Goal: Task Accomplishment & Management: Manage account settings

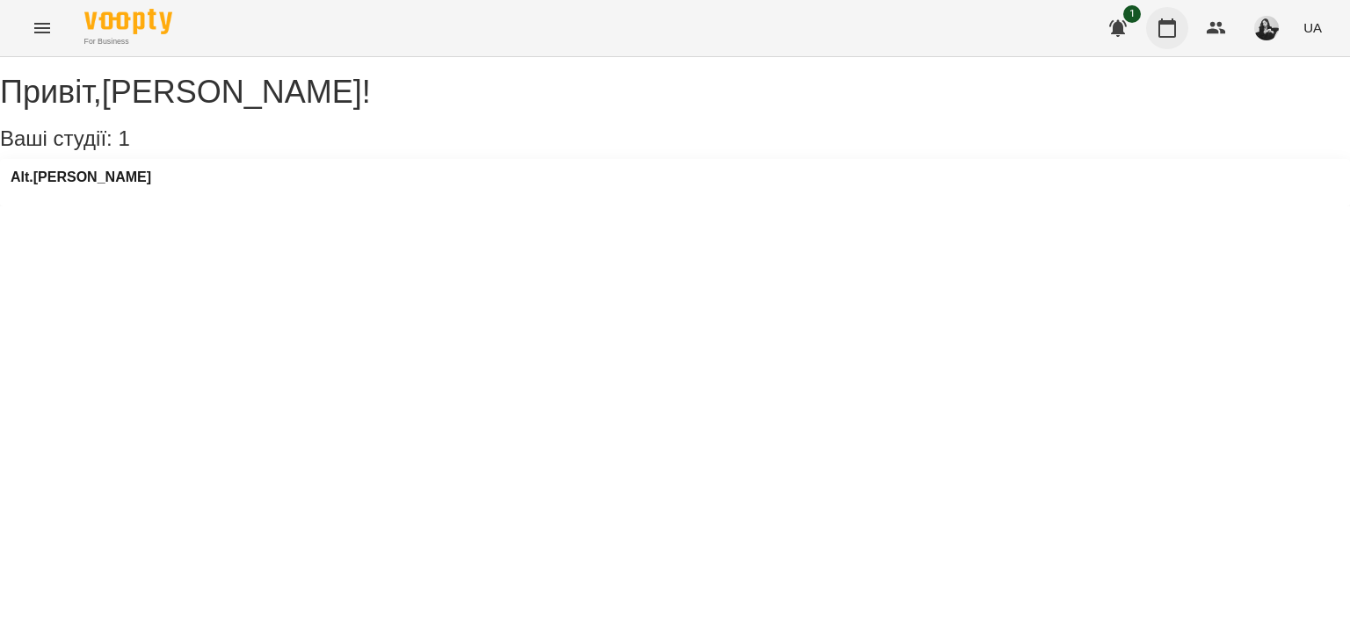
click at [1178, 30] on button "button" at bounding box center [1167, 28] width 42 height 42
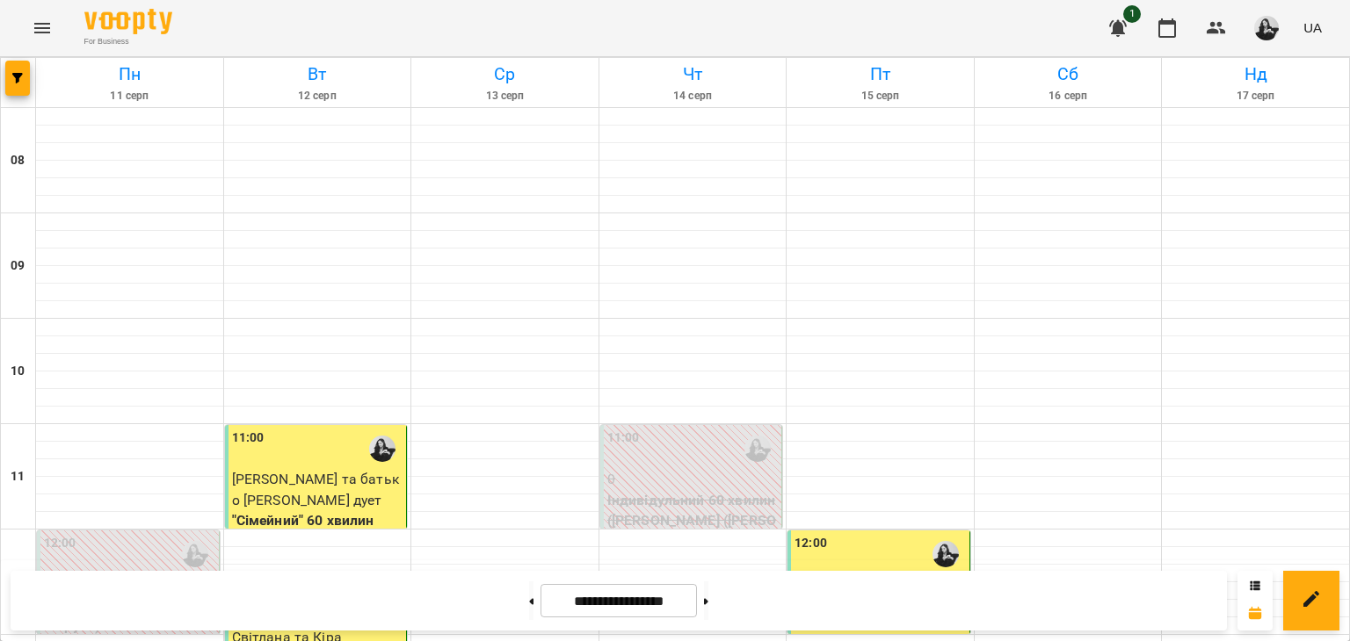
scroll to position [527, 0]
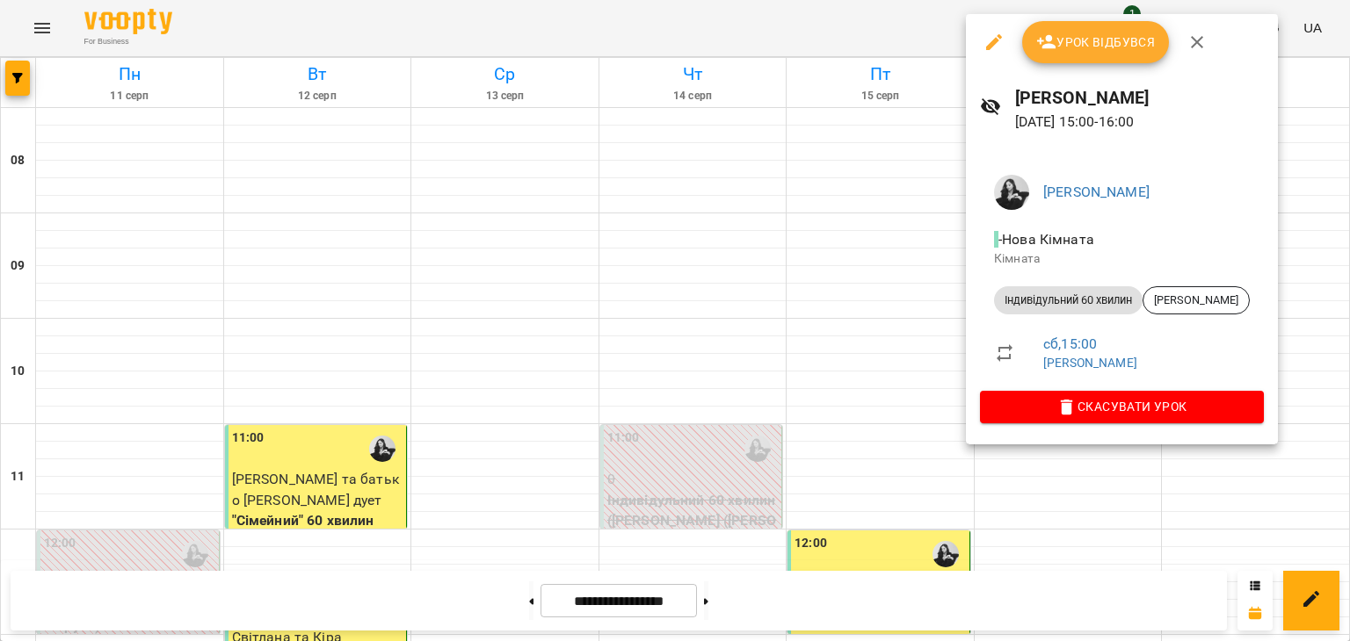
click at [962, 521] on div at bounding box center [675, 320] width 1350 height 641
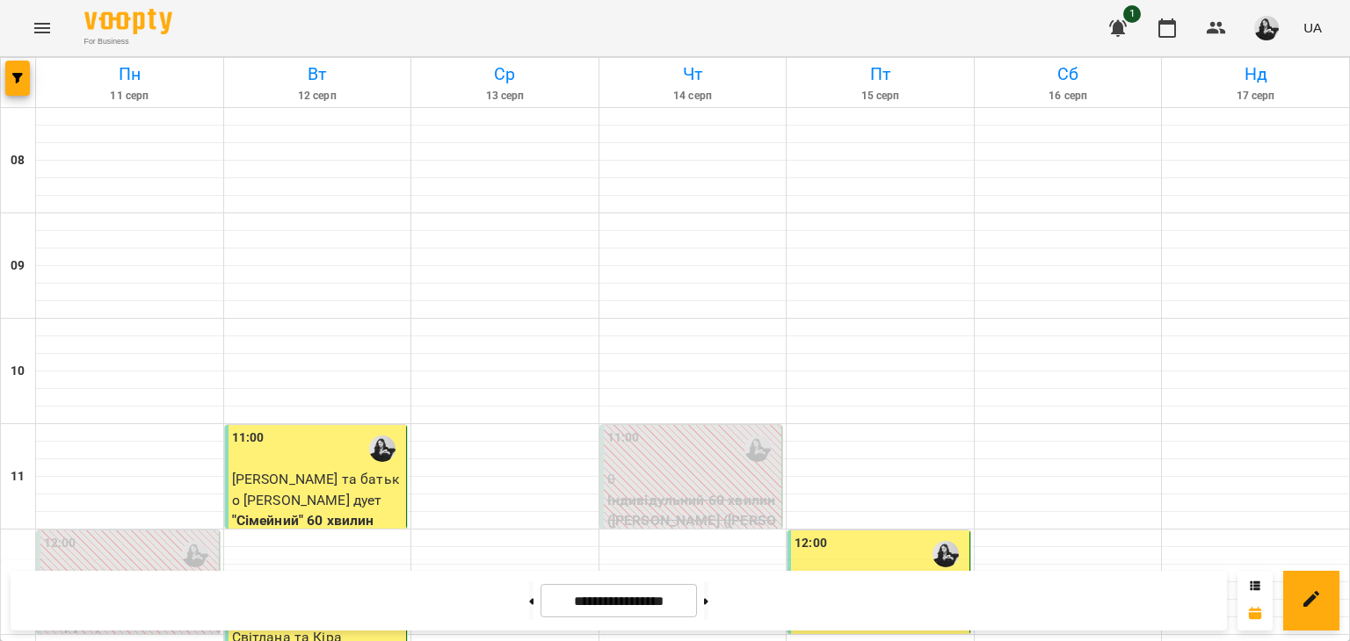
scroll to position [703, 0]
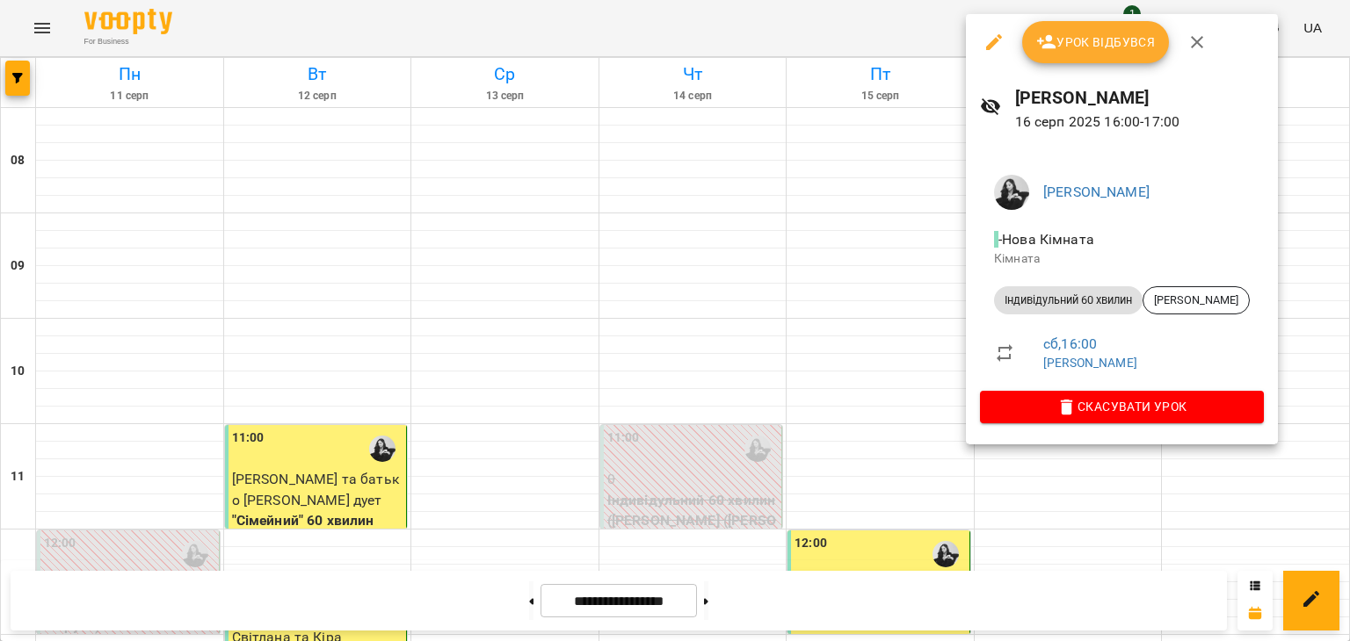
click at [1023, 387] on ul "[PERSON_NAME] Кімната Кімната Індивідульний 60 хвилин [PERSON_NAME] сб , 16:00 …" at bounding box center [1122, 276] width 284 height 230
click at [1026, 398] on span "Скасувати Урок" at bounding box center [1122, 406] width 256 height 21
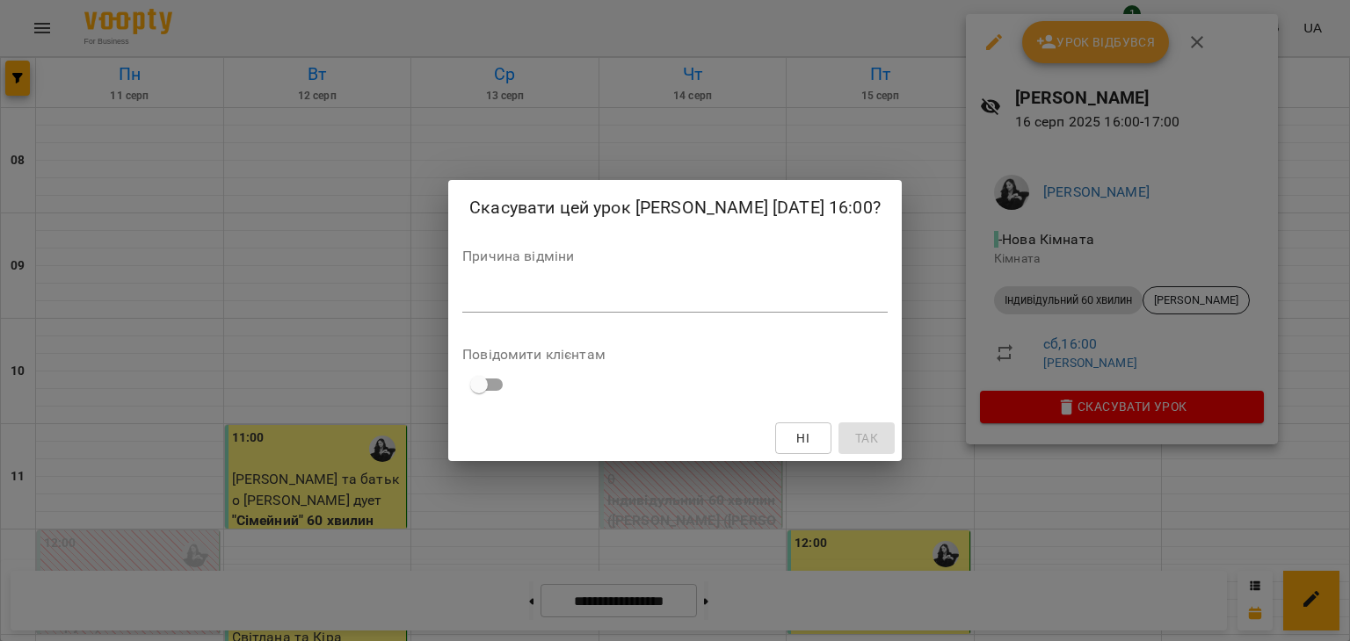
click at [785, 307] on div "*" at bounding box center [674, 299] width 425 height 28
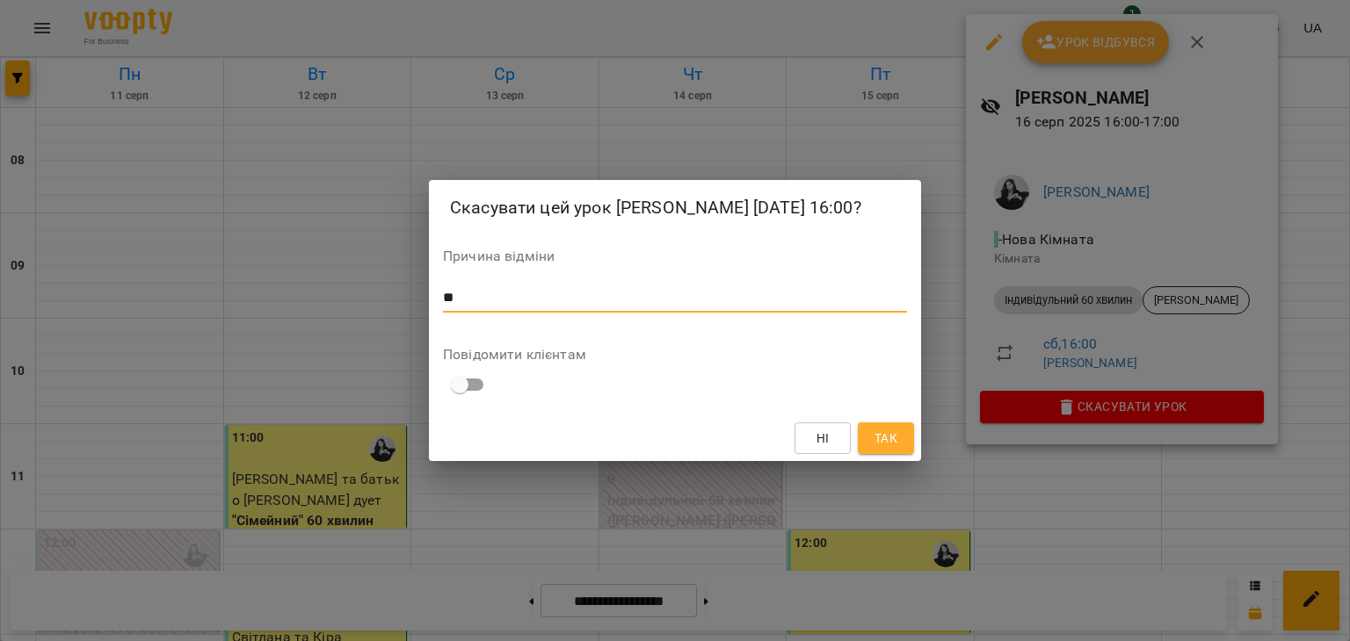
type textarea "*"
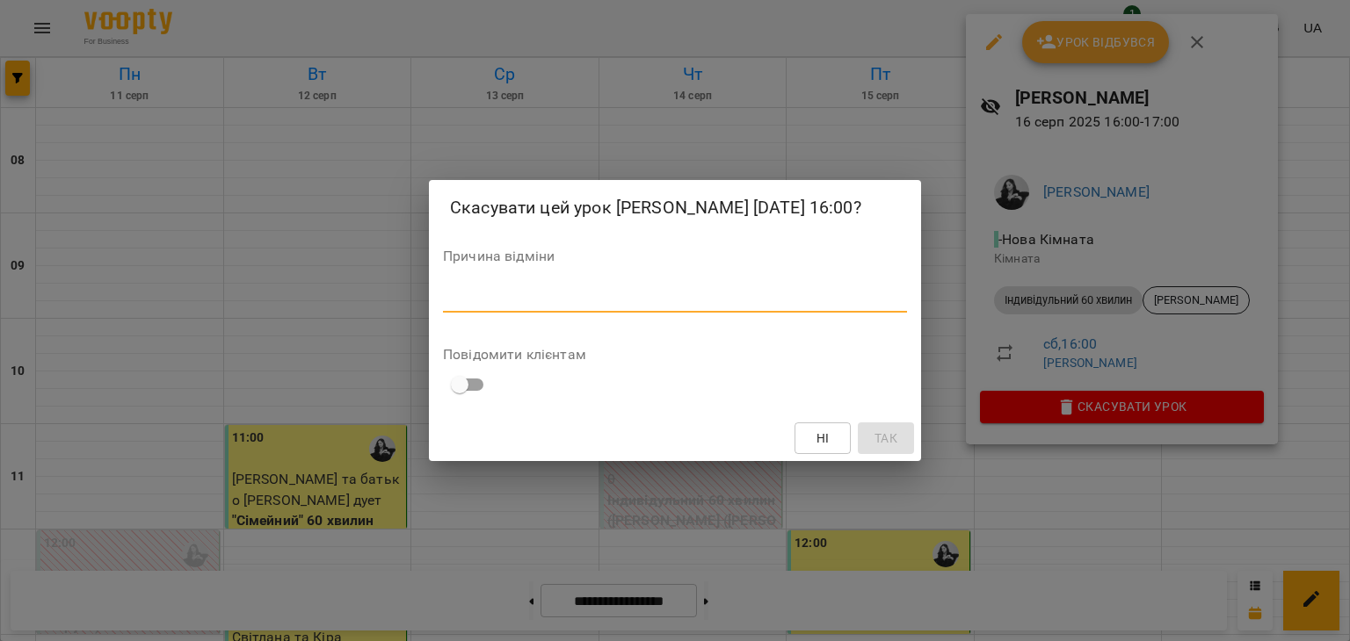
type textarea "*"
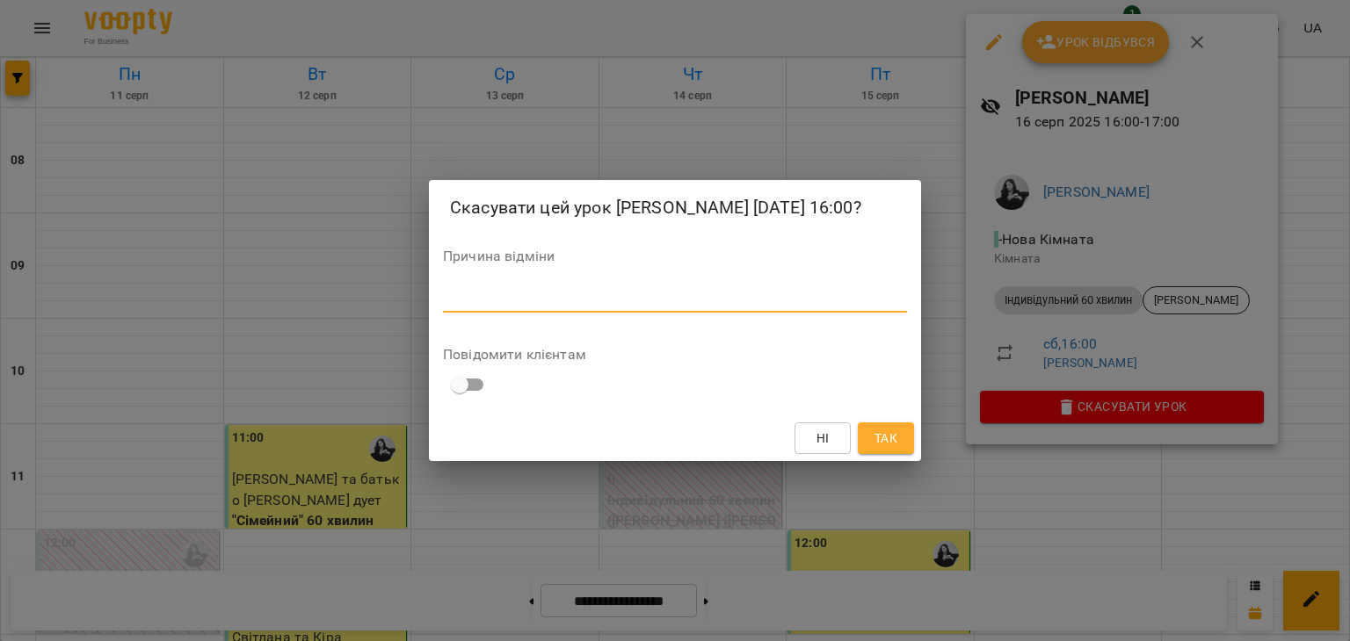
type textarea "*"
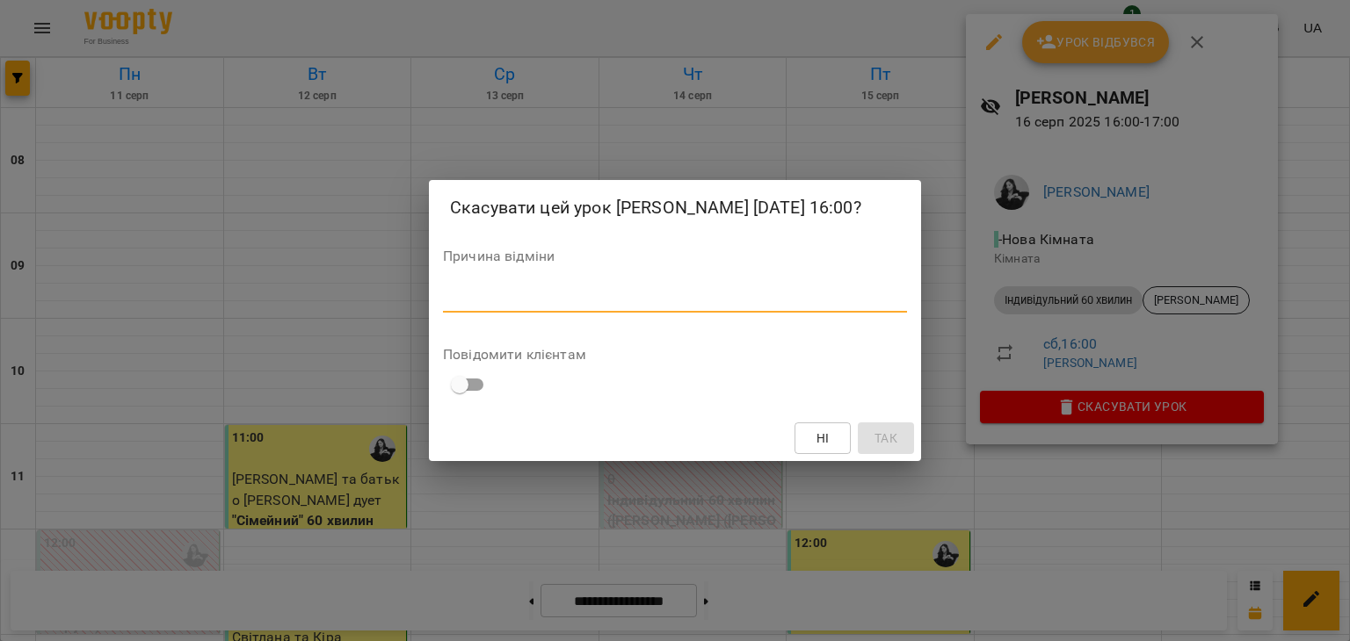
type textarea "*"
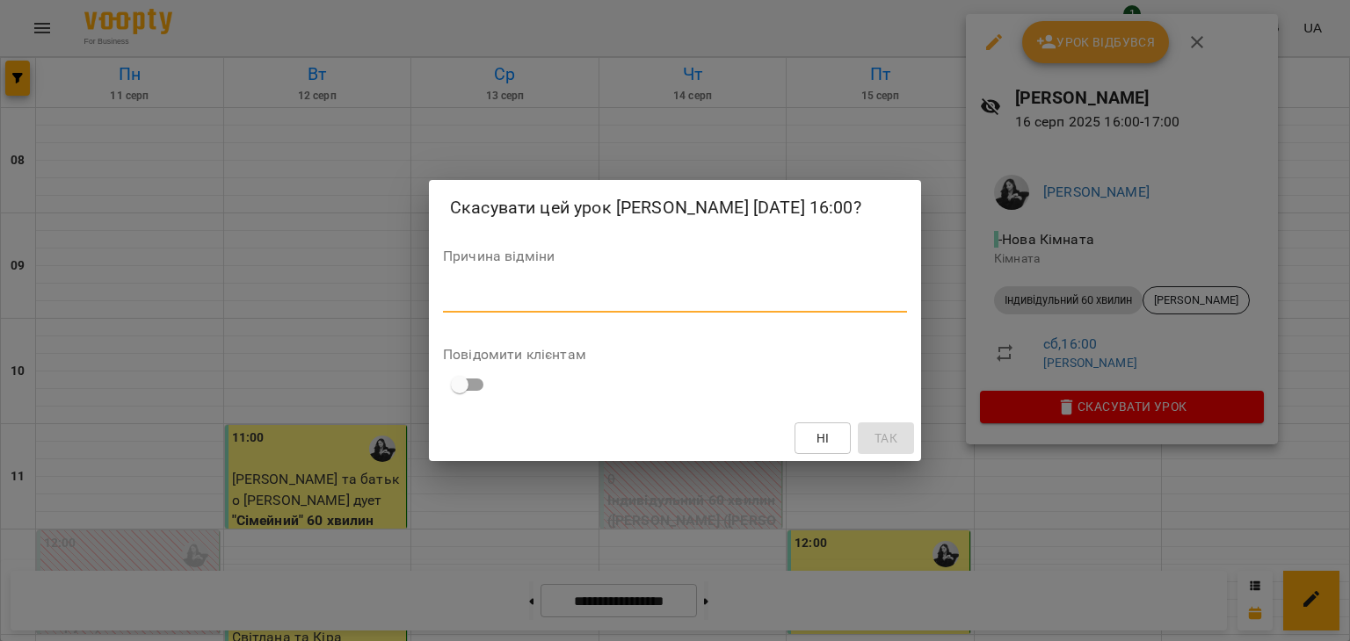
type textarea "*"
type textarea "*********"
click at [885, 432] on span "Так" at bounding box center [885, 438] width 23 height 21
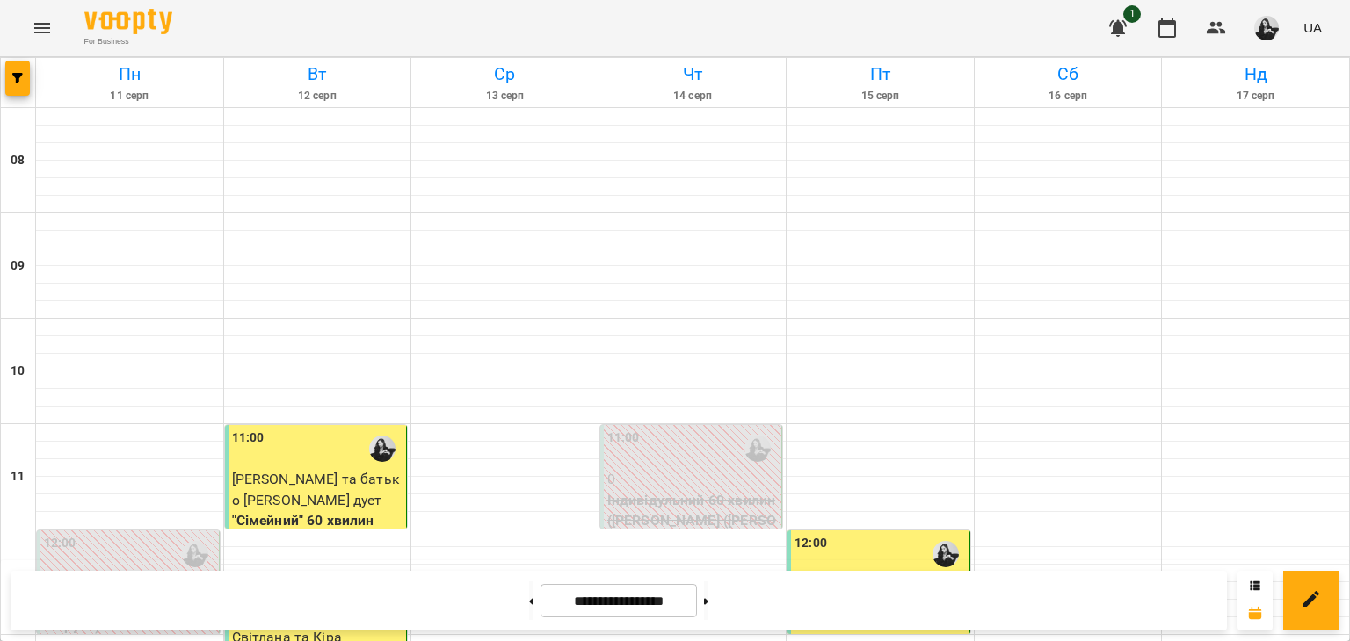
scroll to position [967, 0]
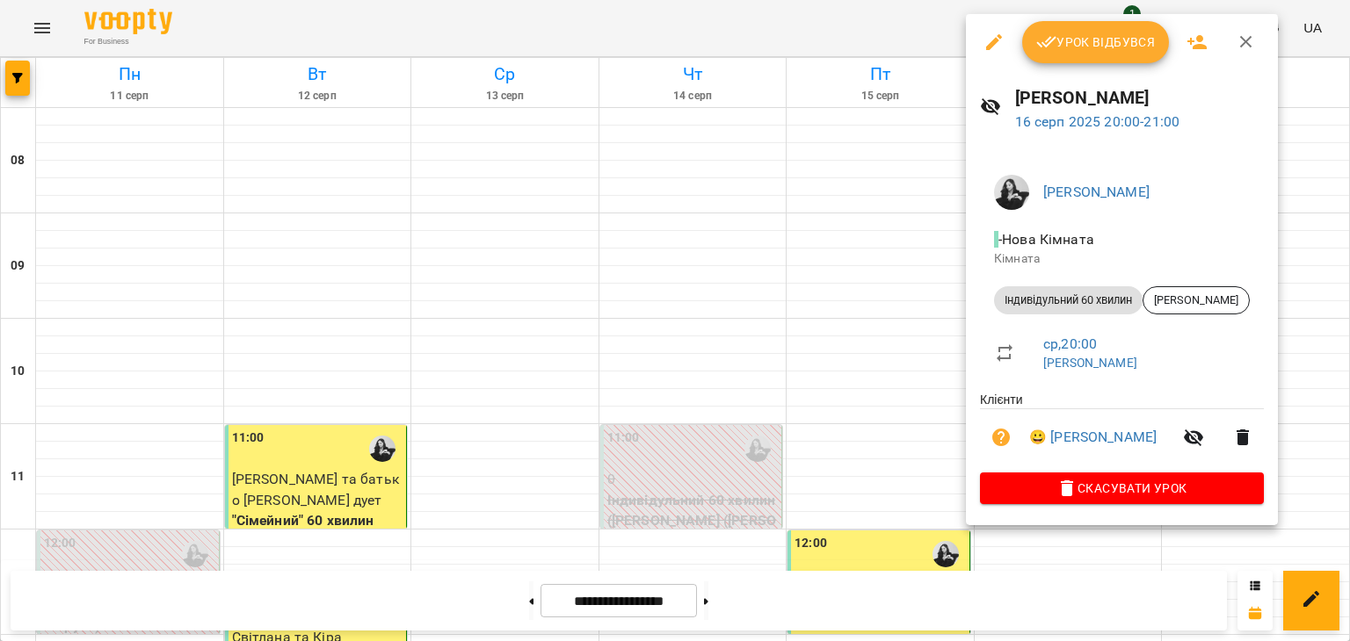
click at [778, 367] on div at bounding box center [675, 320] width 1350 height 641
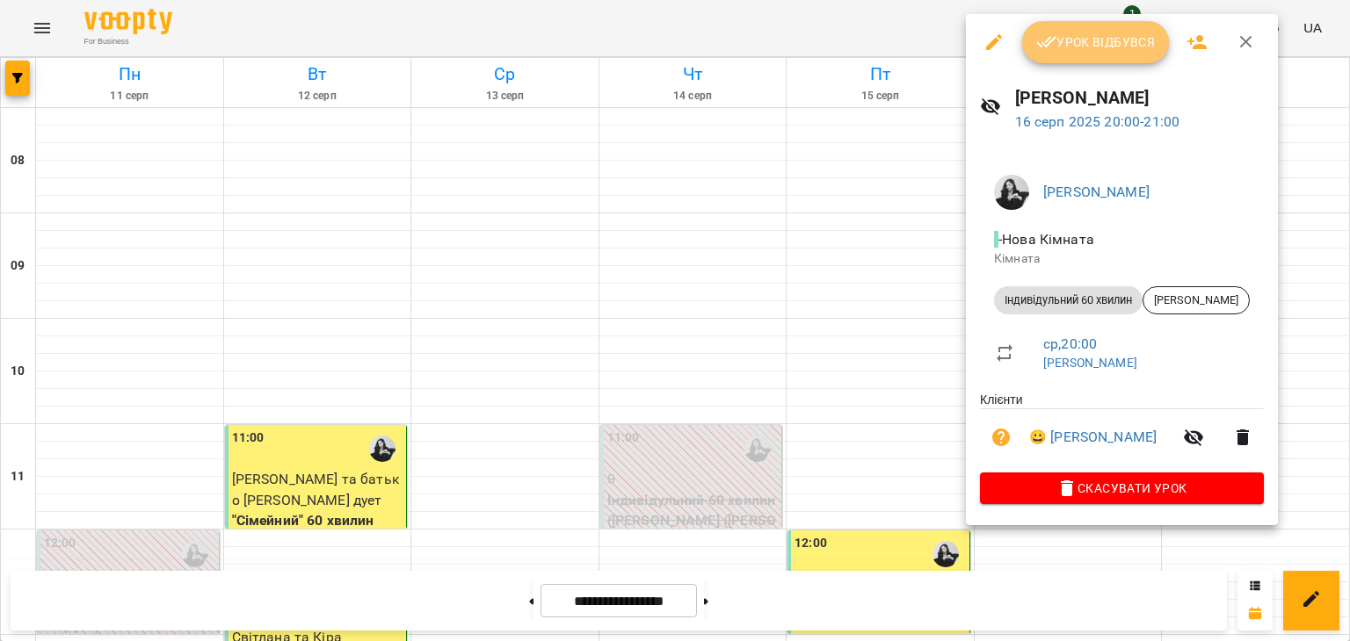
click at [1112, 54] on button "Урок відбувся" at bounding box center [1096, 42] width 148 height 42
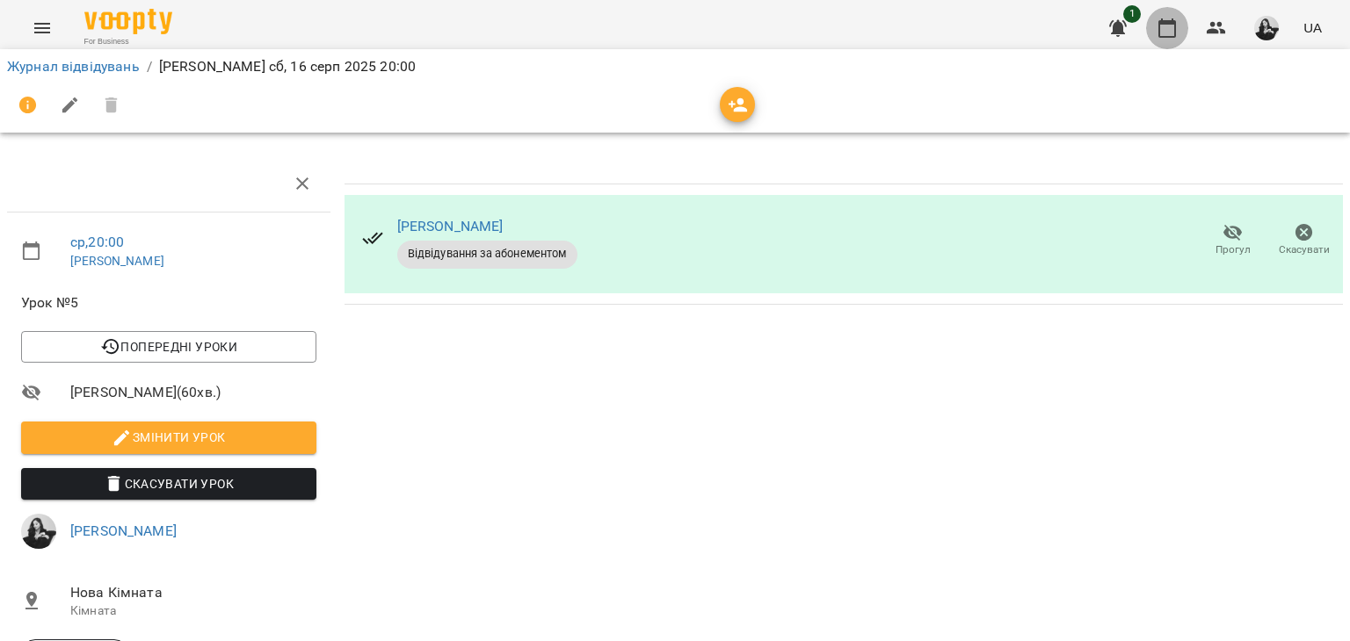
click at [1184, 25] on button "button" at bounding box center [1167, 28] width 42 height 42
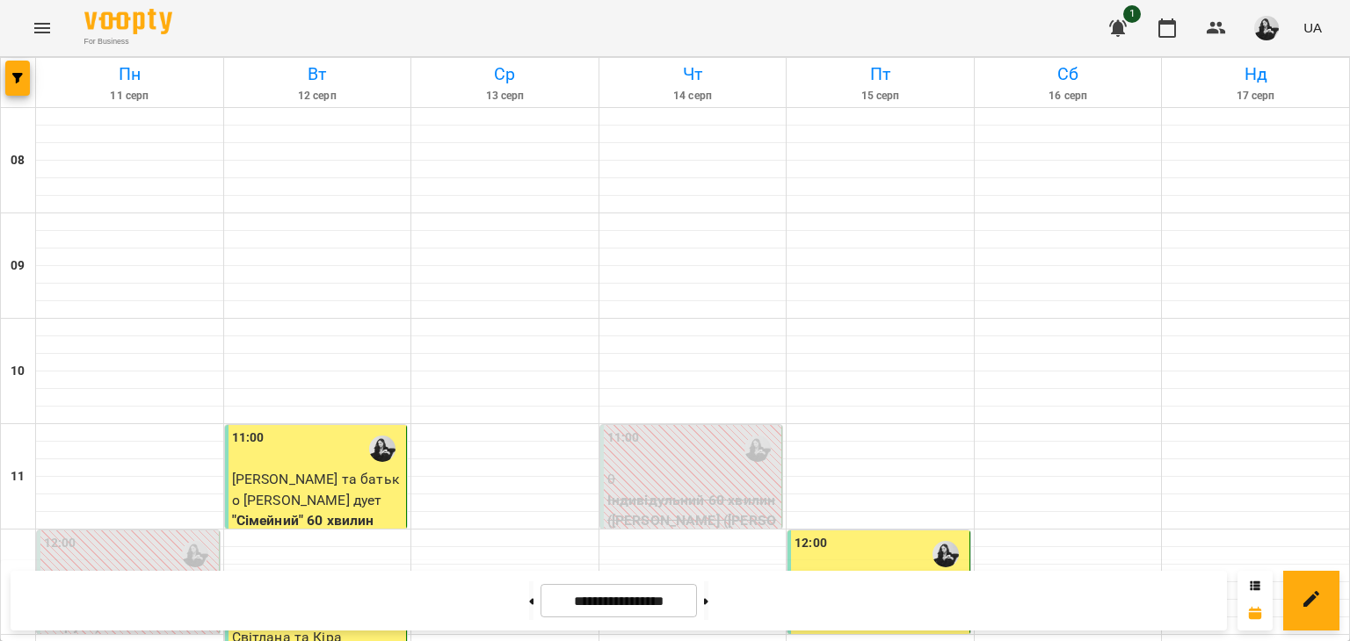
scroll to position [615, 0]
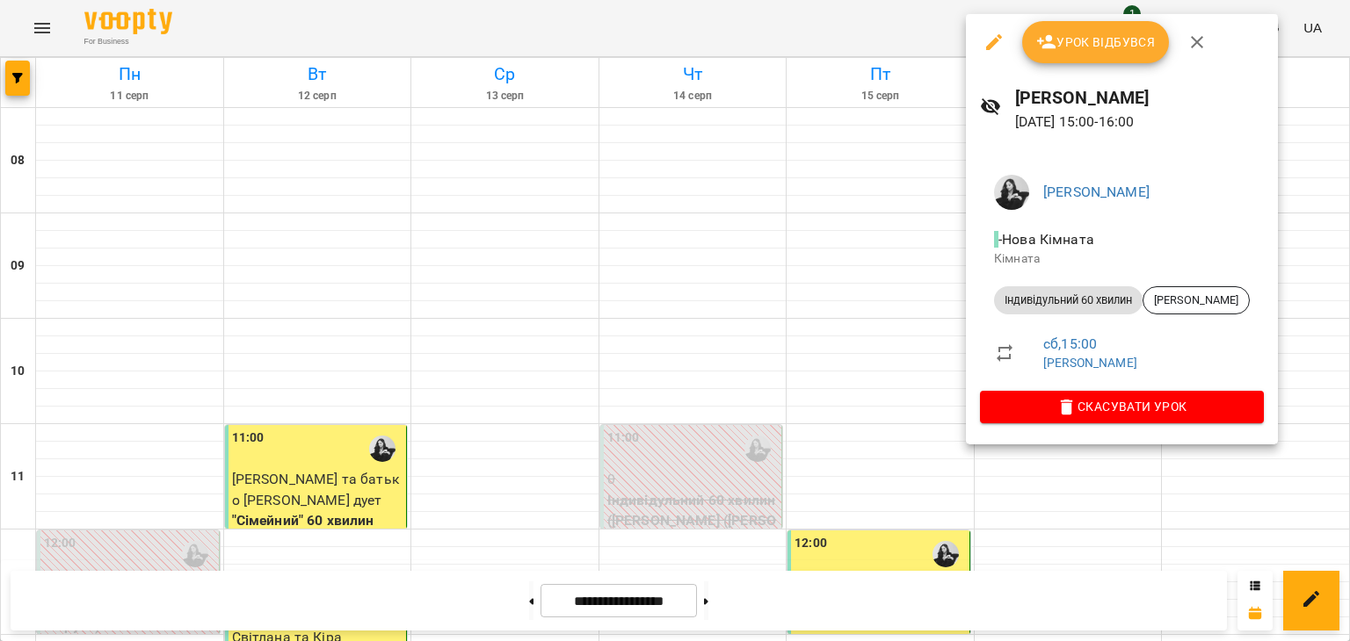
click at [1122, 402] on span "Скасувати Урок" at bounding box center [1122, 406] width 256 height 21
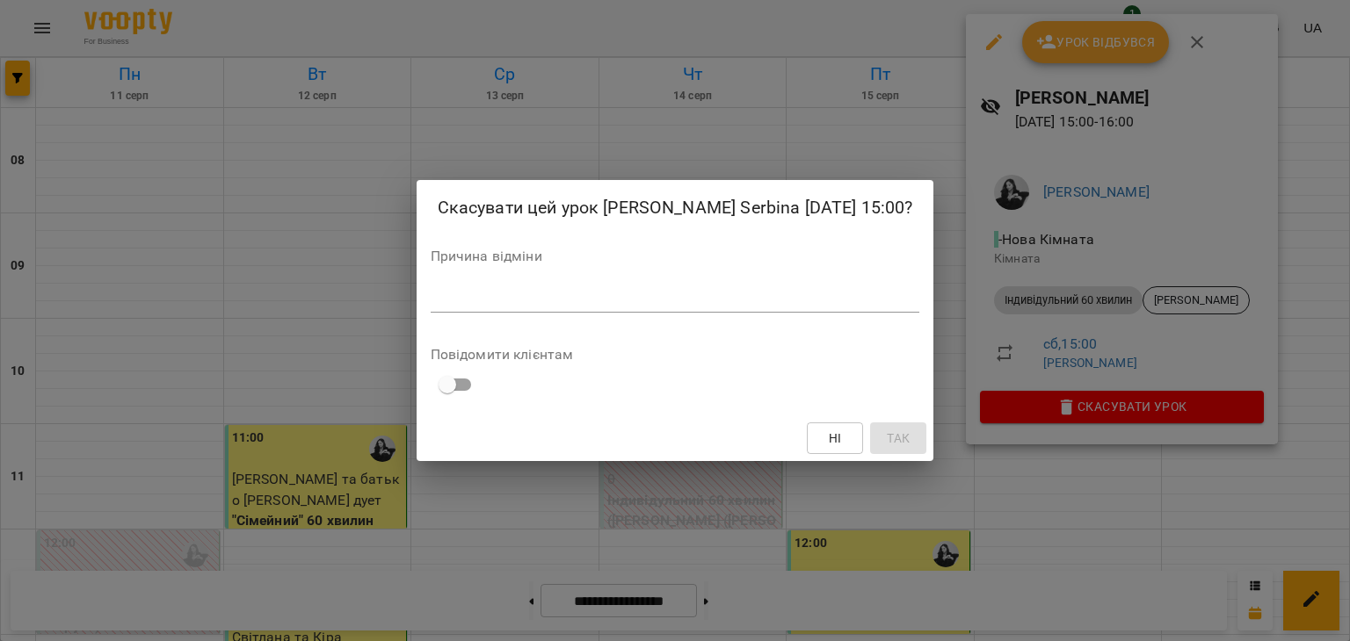
click at [729, 299] on textarea at bounding box center [675, 298] width 489 height 17
type textarea "*"
type textarea "*********"
click at [900, 442] on span "Так" at bounding box center [898, 438] width 28 height 21
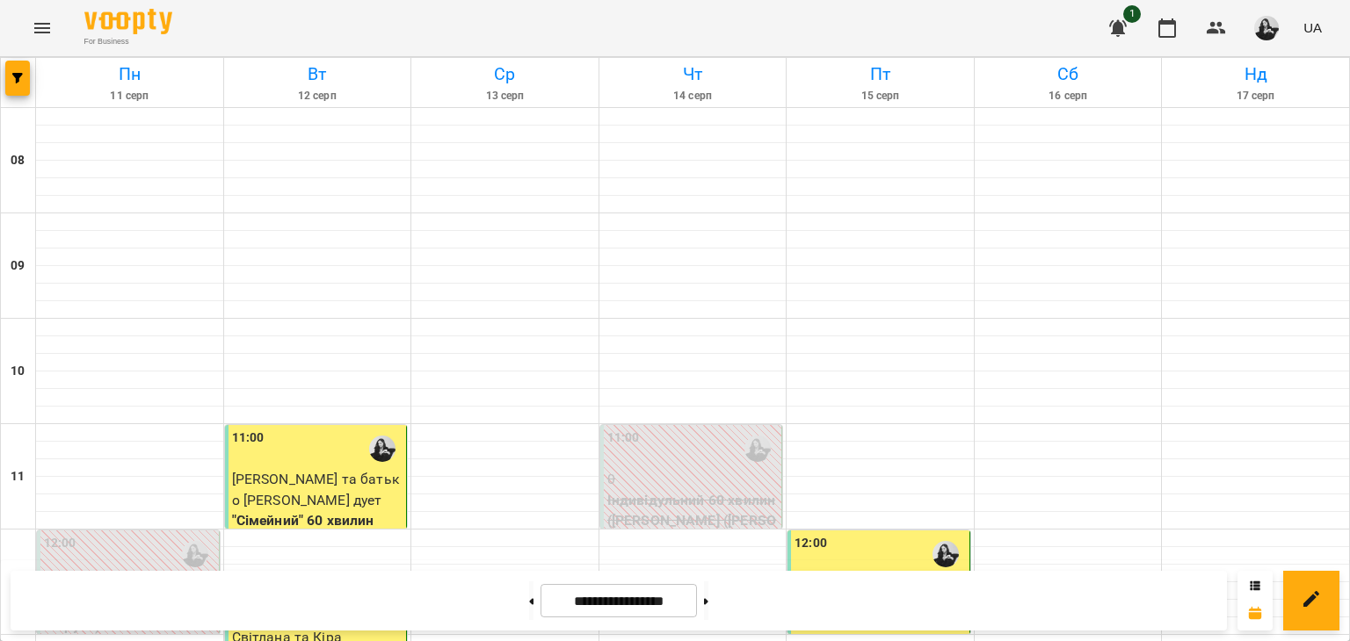
scroll to position [1127, 0]
click at [708, 611] on button at bounding box center [706, 601] width 4 height 39
type input "**********"
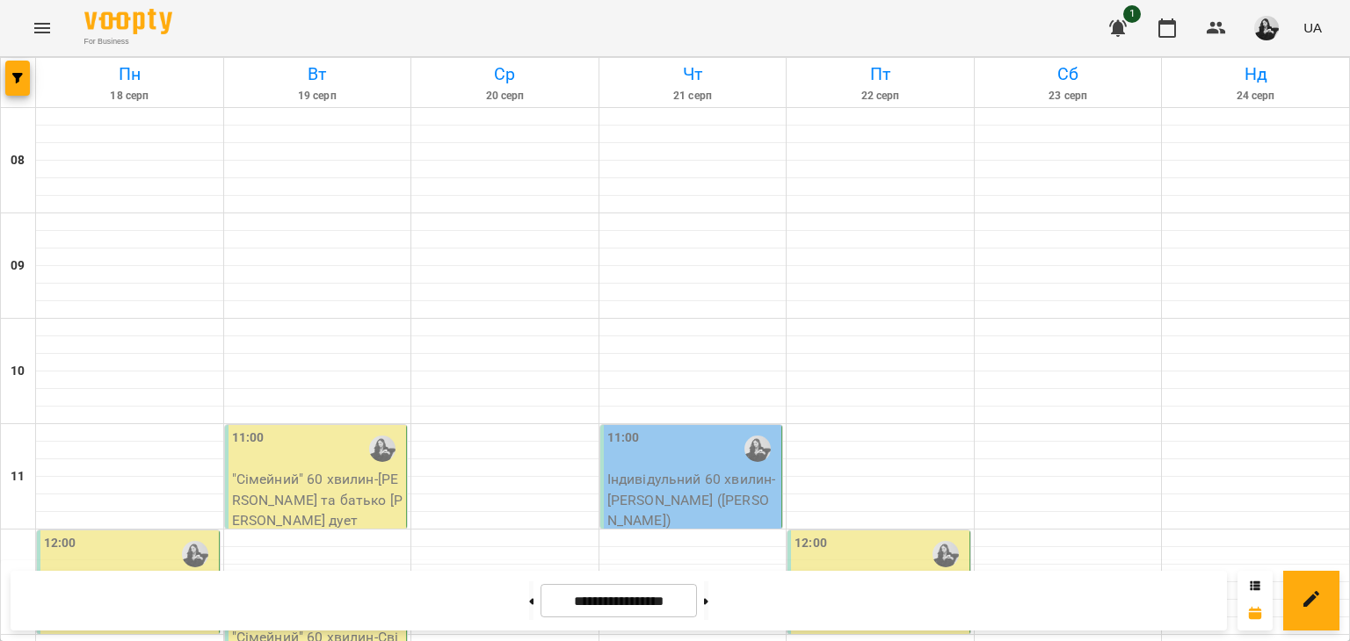
scroll to position [615, 0]
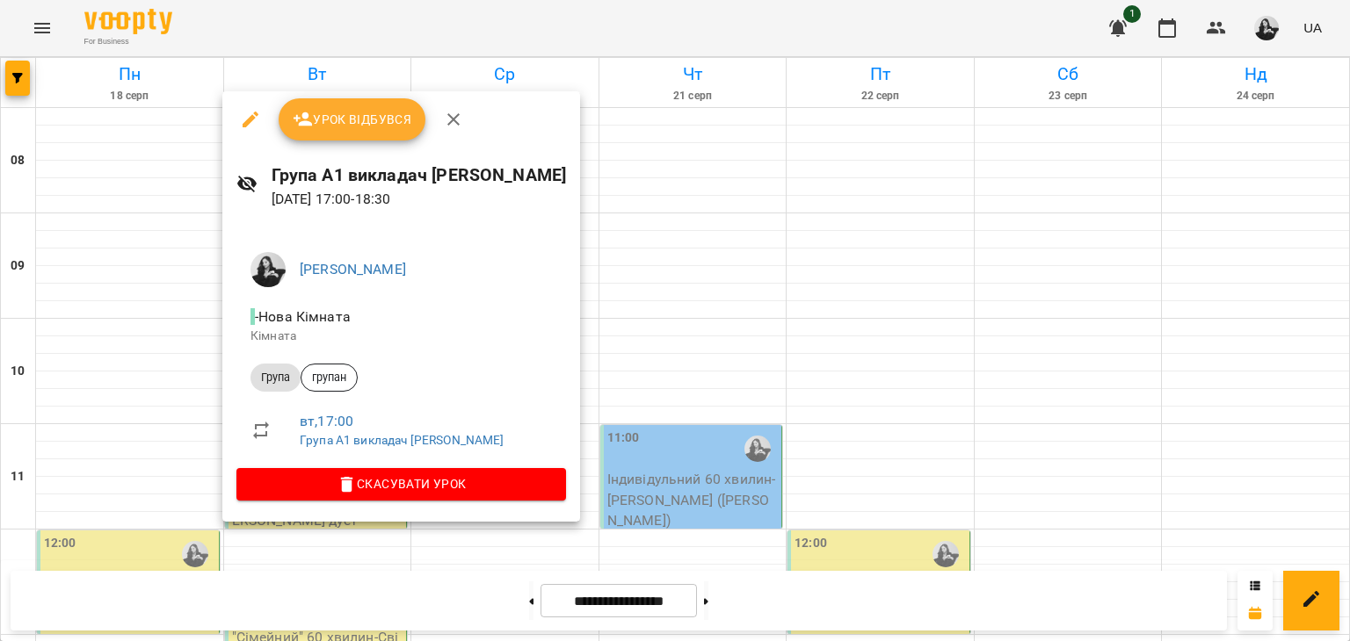
click at [373, 124] on span "Урок відбувся" at bounding box center [352, 119] width 119 height 21
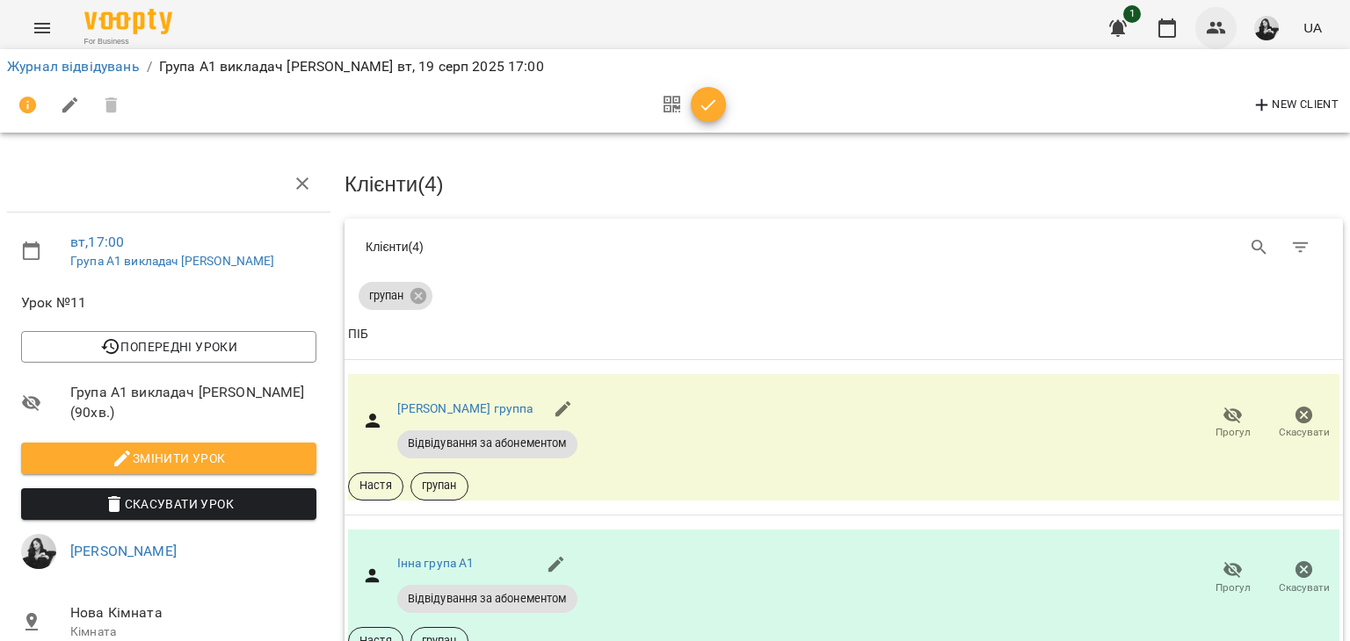
click at [1226, 19] on icon "button" at bounding box center [1216, 28] width 21 height 21
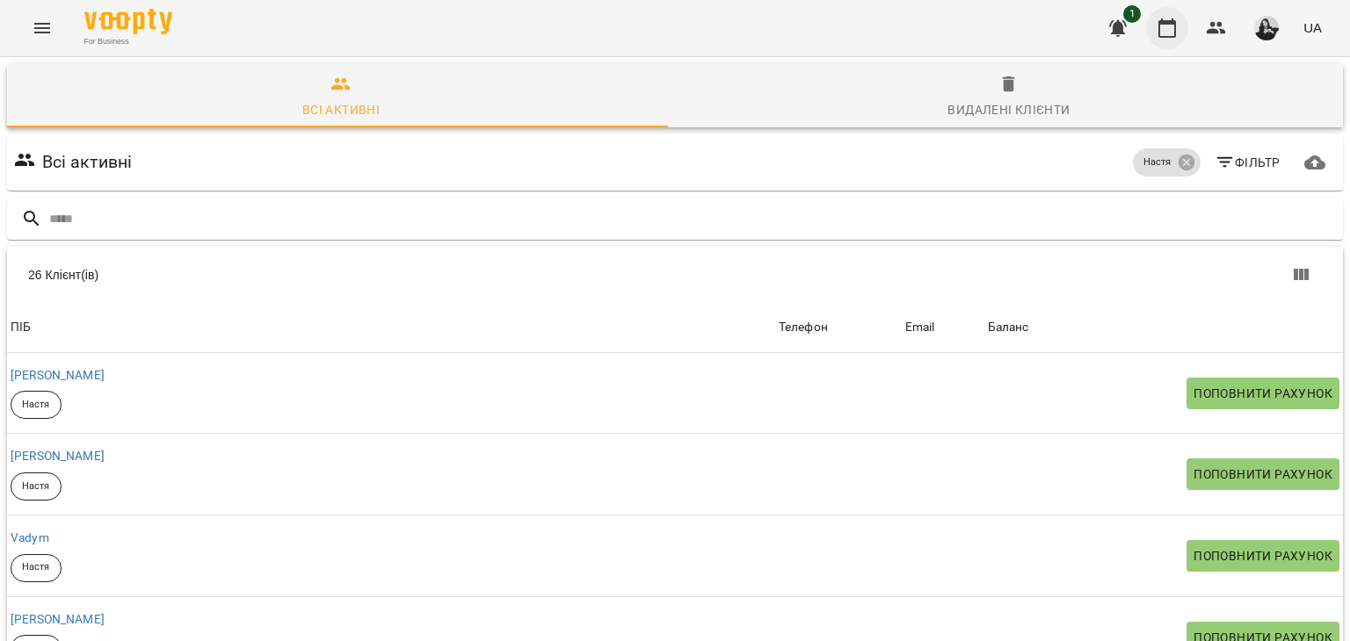
click at [1178, 23] on button "button" at bounding box center [1167, 28] width 42 height 42
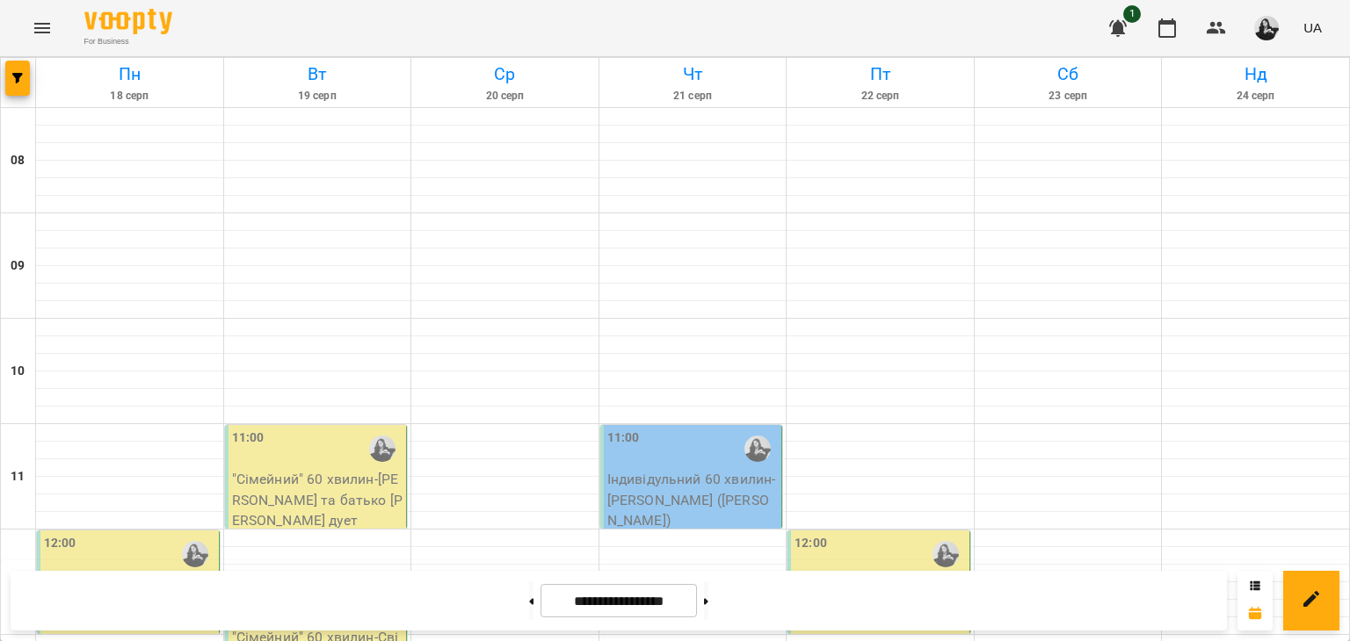
scroll to position [879, 0]
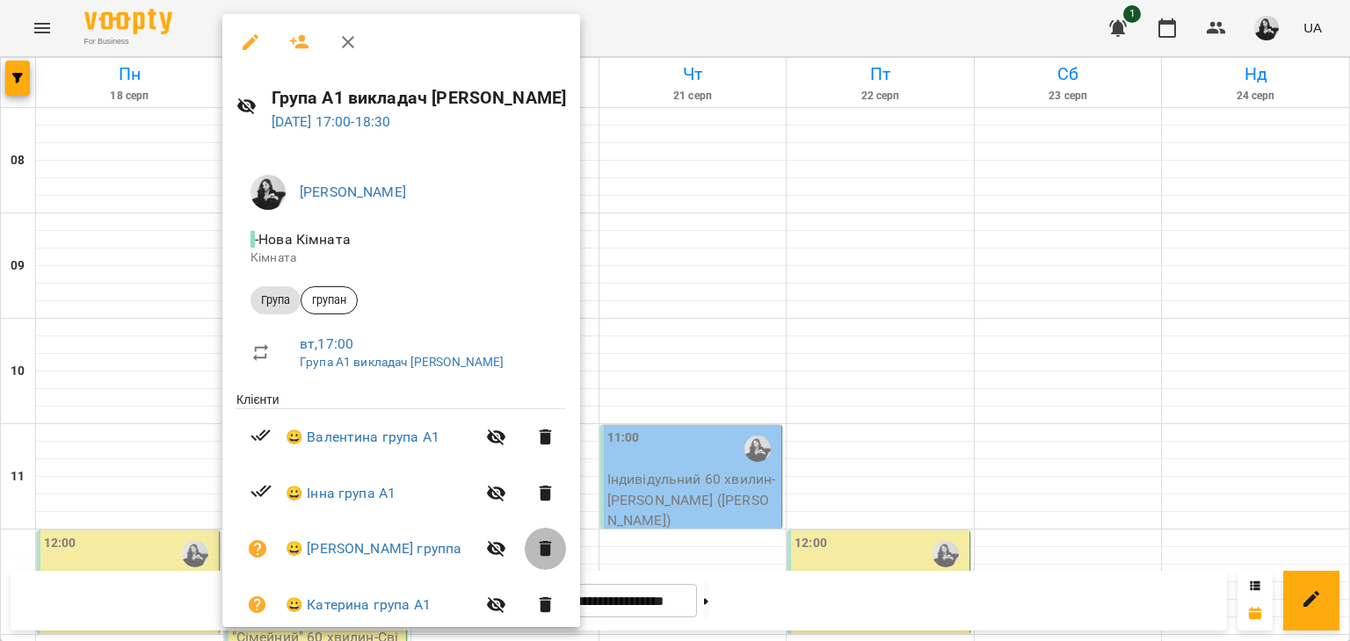
click at [539, 550] on icon "button" at bounding box center [545, 549] width 12 height 16
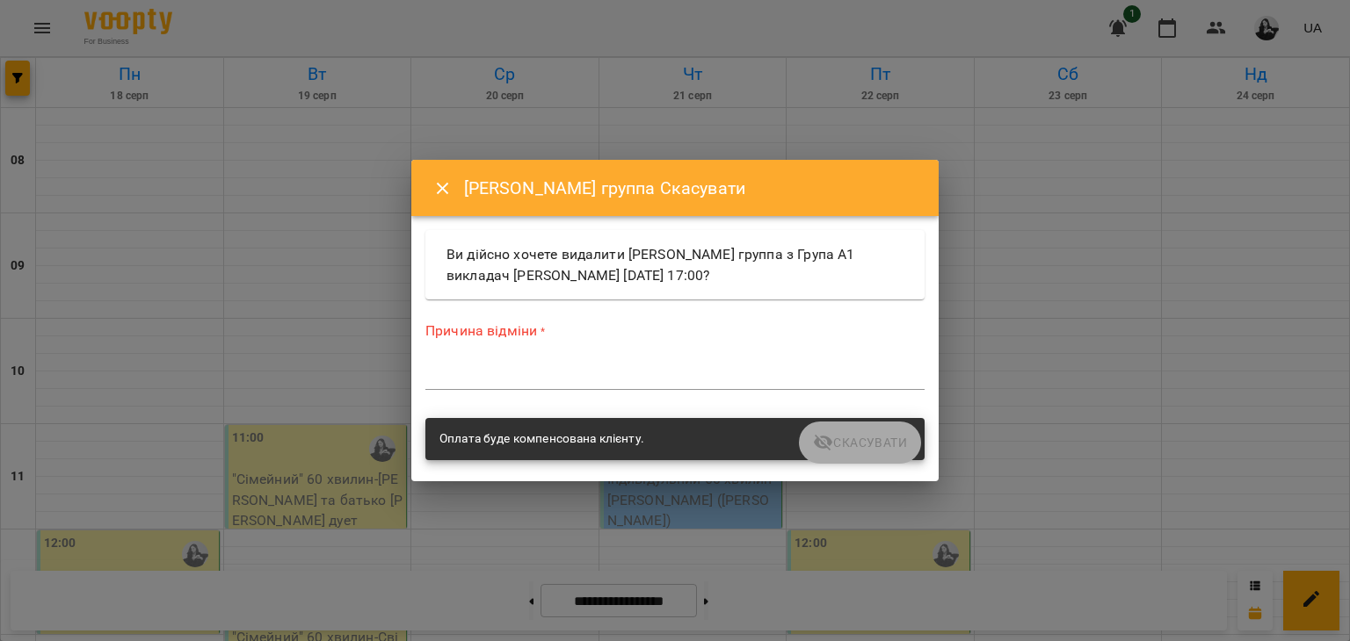
click at [640, 369] on textarea at bounding box center [674, 375] width 499 height 17
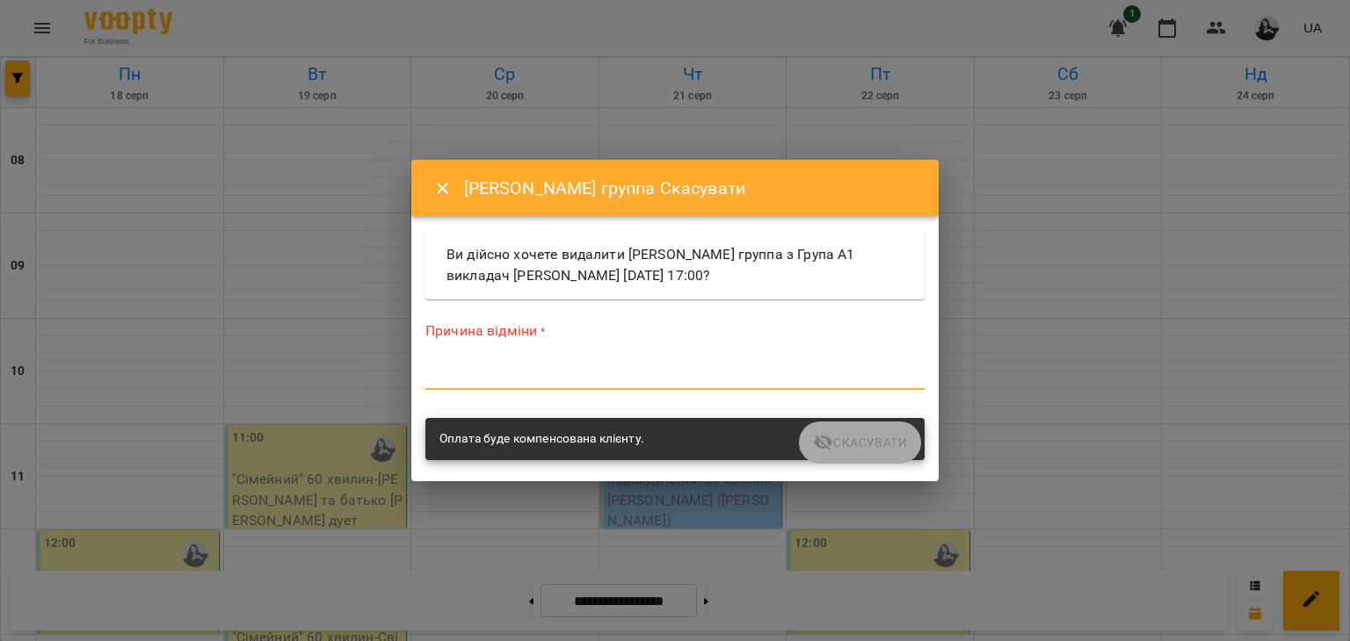
type textarea "*"
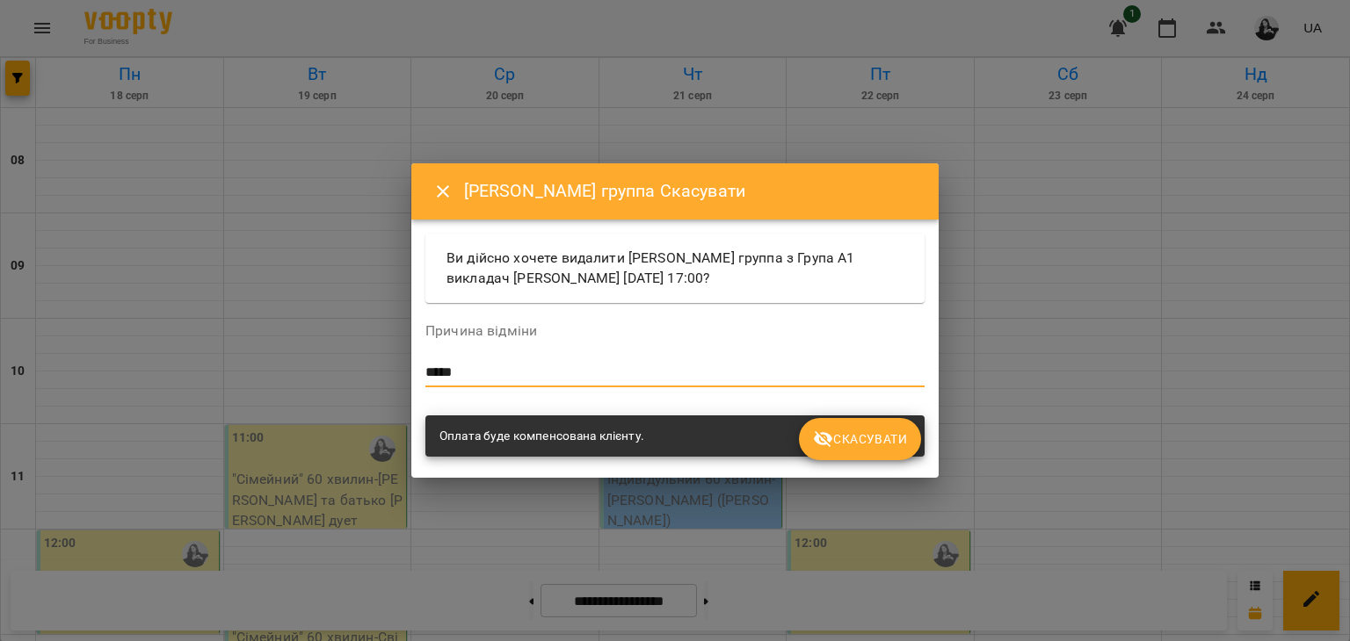
click at [549, 366] on textarea "*****" at bounding box center [674, 373] width 499 height 17
click at [427, 373] on textarea "******" at bounding box center [674, 373] width 499 height 17
click at [512, 359] on div "********* *" at bounding box center [674, 373] width 499 height 28
click at [546, 382] on div "********* *" at bounding box center [674, 373] width 499 height 28
click at [542, 378] on textarea "*********" at bounding box center [674, 373] width 499 height 17
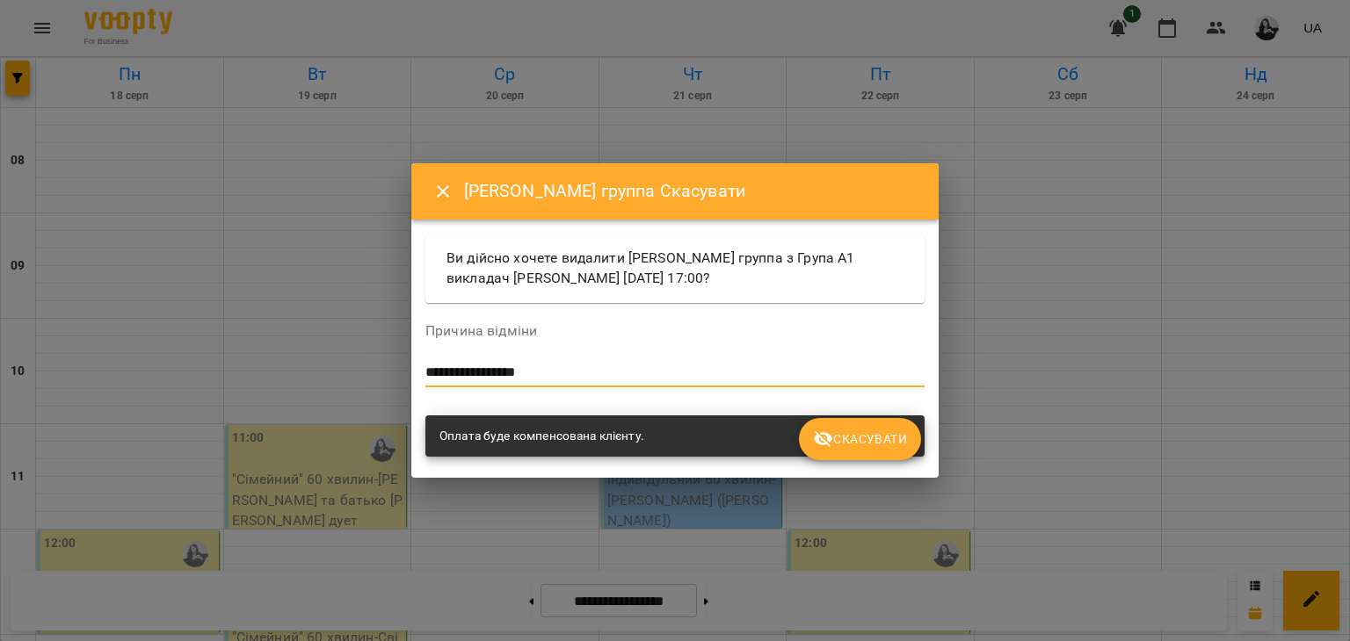
type textarea "**********"
click at [852, 446] on span "Скасувати" at bounding box center [860, 439] width 94 height 21
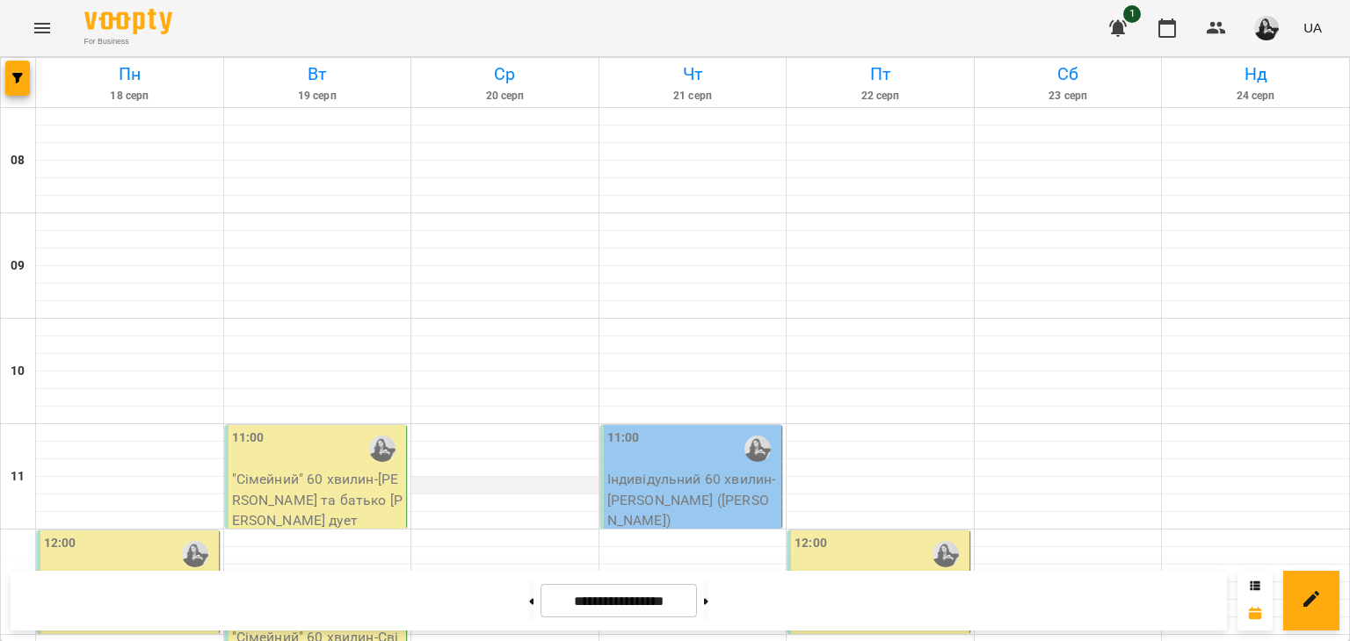
scroll to position [351, 0]
click at [186, 575] on p ""Сімейний" 60 хвилин - дуетгрупа" at bounding box center [129, 595] width 171 height 41
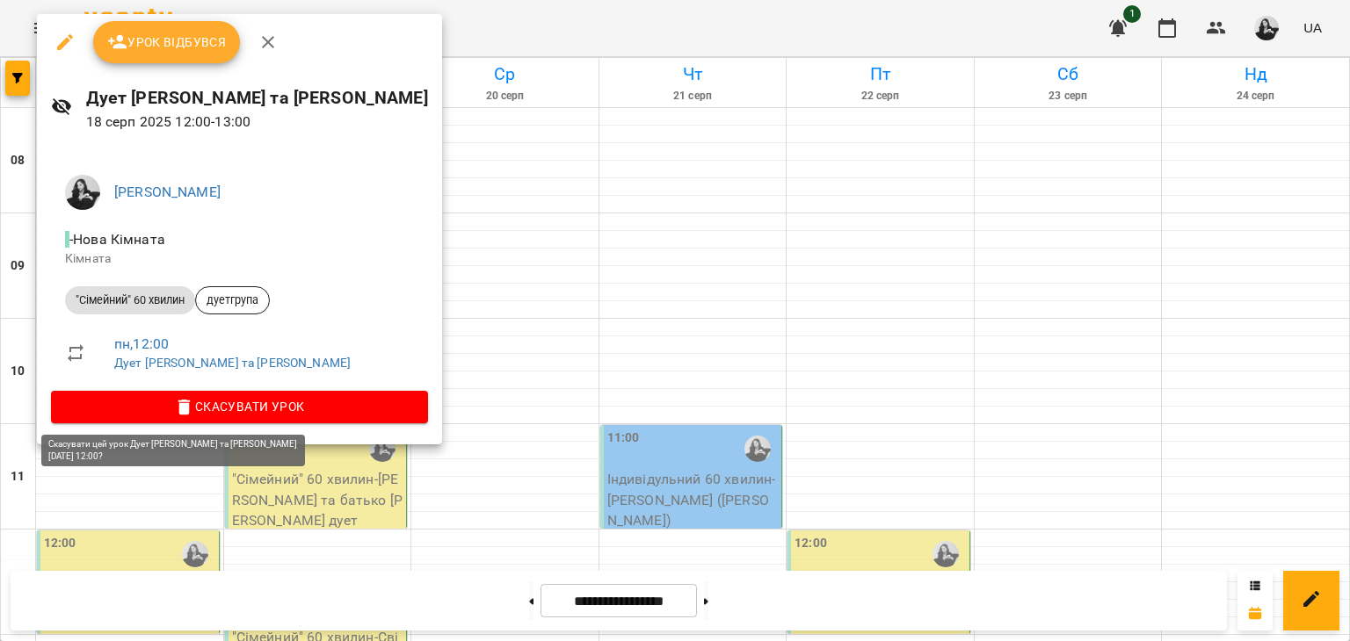
click at [214, 393] on button "Скасувати Урок" at bounding box center [239, 407] width 377 height 32
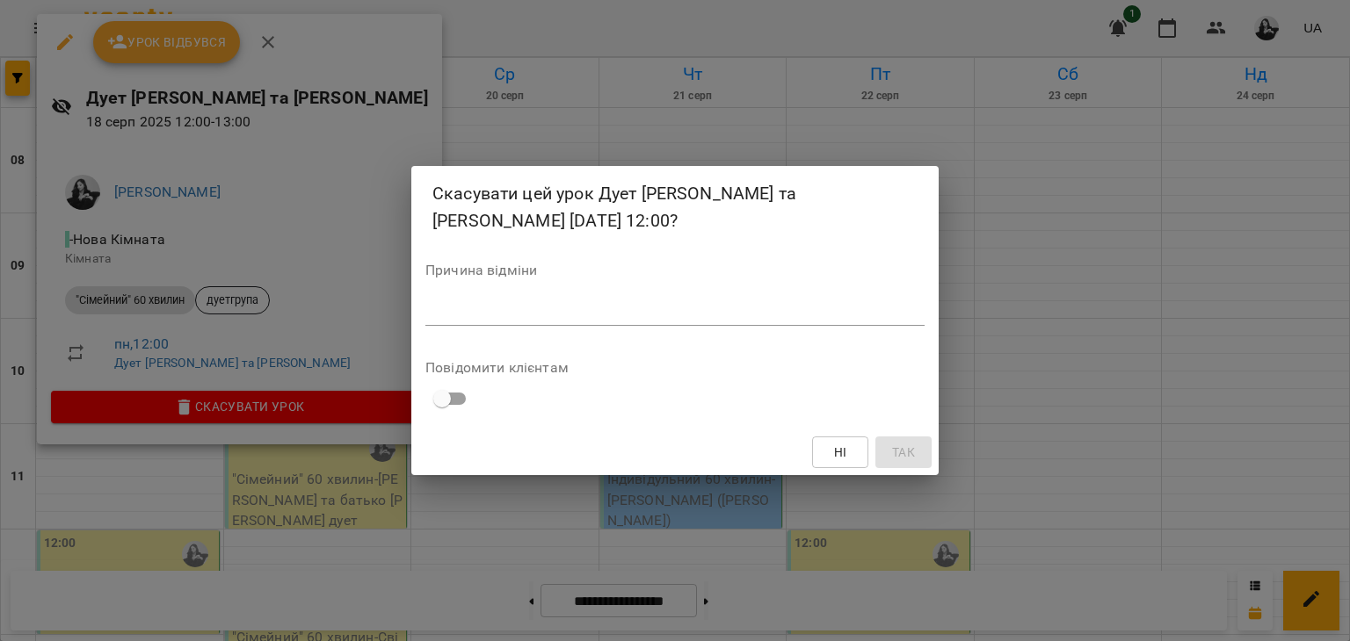
click at [607, 281] on div "Причина відміни *" at bounding box center [674, 299] width 499 height 70
click at [605, 311] on textarea at bounding box center [674, 311] width 499 height 17
click at [853, 442] on span "Ні" at bounding box center [840, 452] width 28 height 21
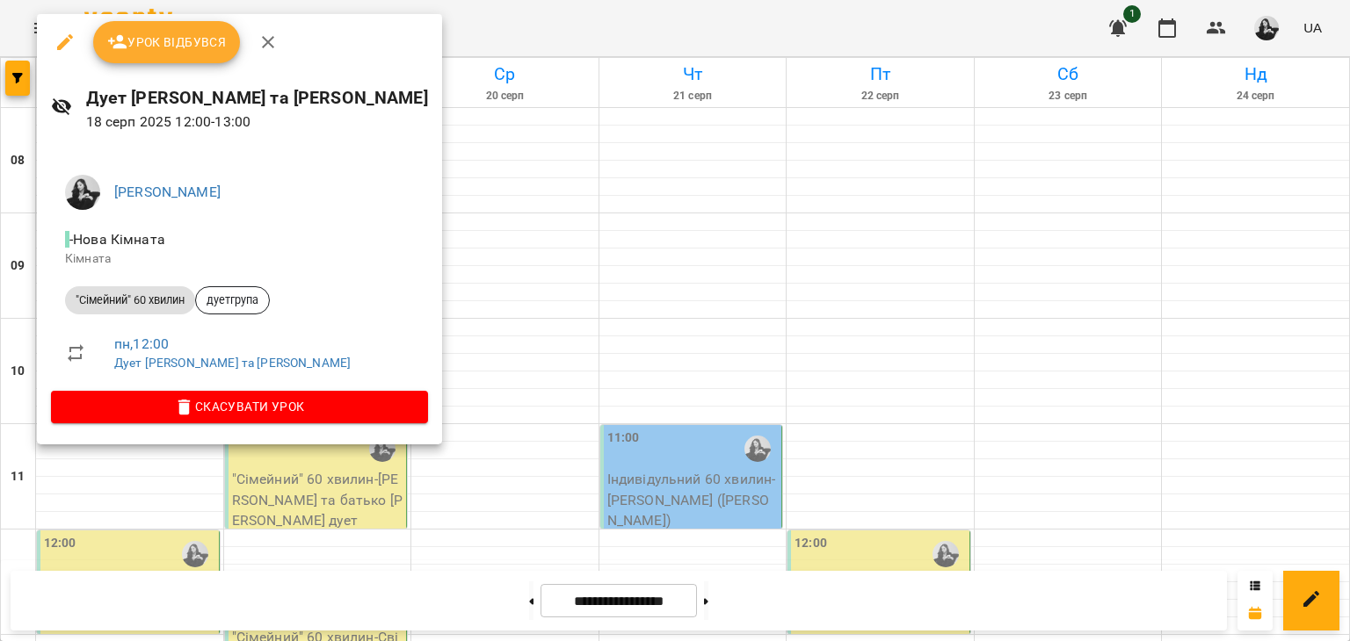
click at [257, 405] on span "Скасувати Урок" at bounding box center [239, 406] width 349 height 21
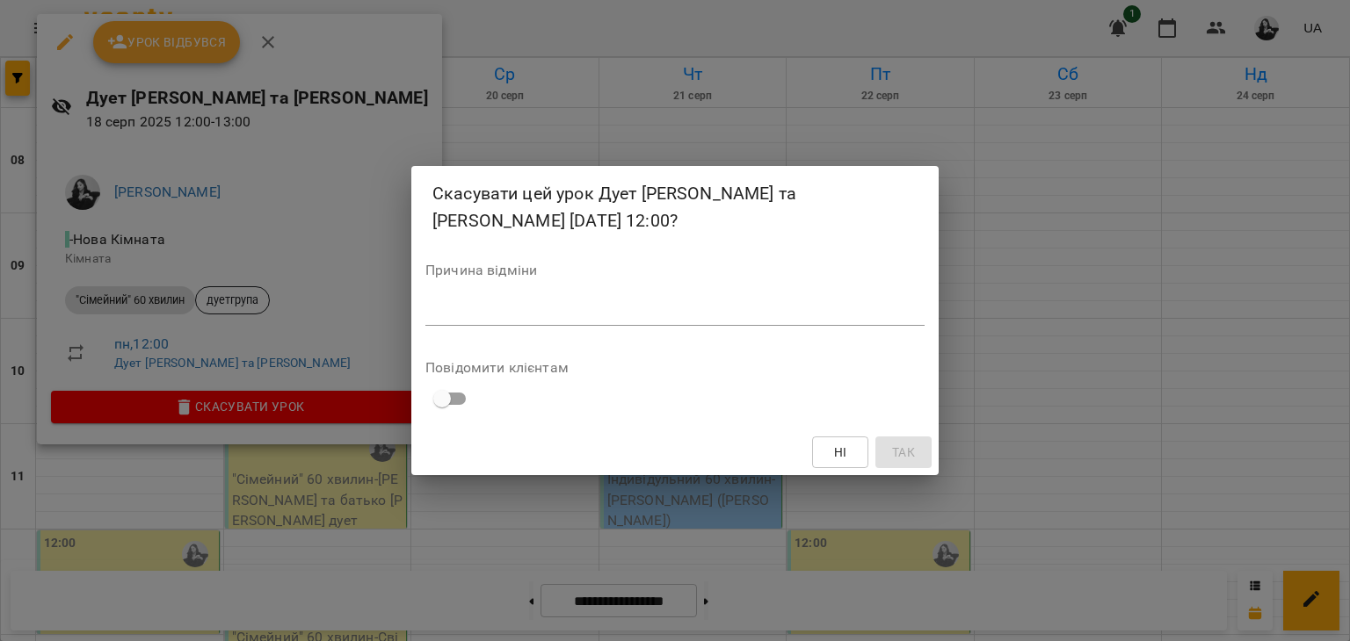
click at [519, 292] on div "Причина відміни *" at bounding box center [674, 299] width 499 height 70
click at [524, 304] on textarea at bounding box center [674, 311] width 499 height 17
type textarea "*******"
click at [929, 451] on button "Так" at bounding box center [903, 453] width 56 height 32
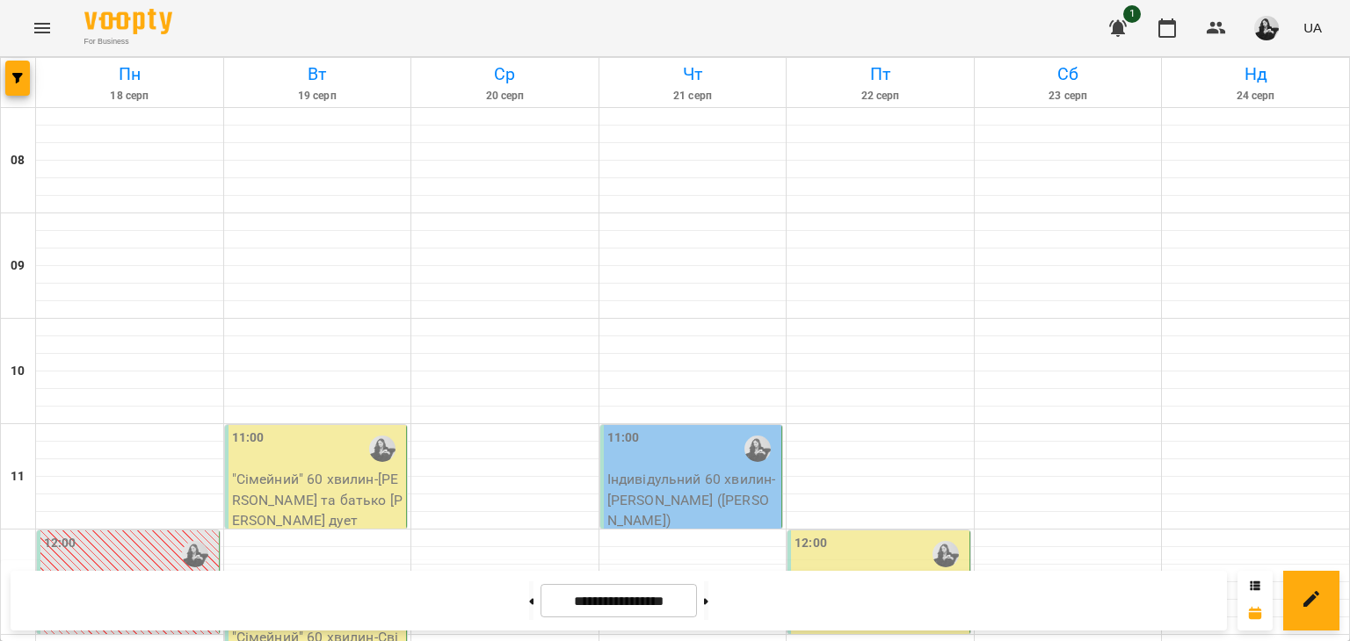
scroll to position [264, 0]
click at [330, 469] on p ""Сімейний" 60 хвилин - [PERSON_NAME] та батько [PERSON_NAME] дует" at bounding box center [317, 500] width 171 height 62
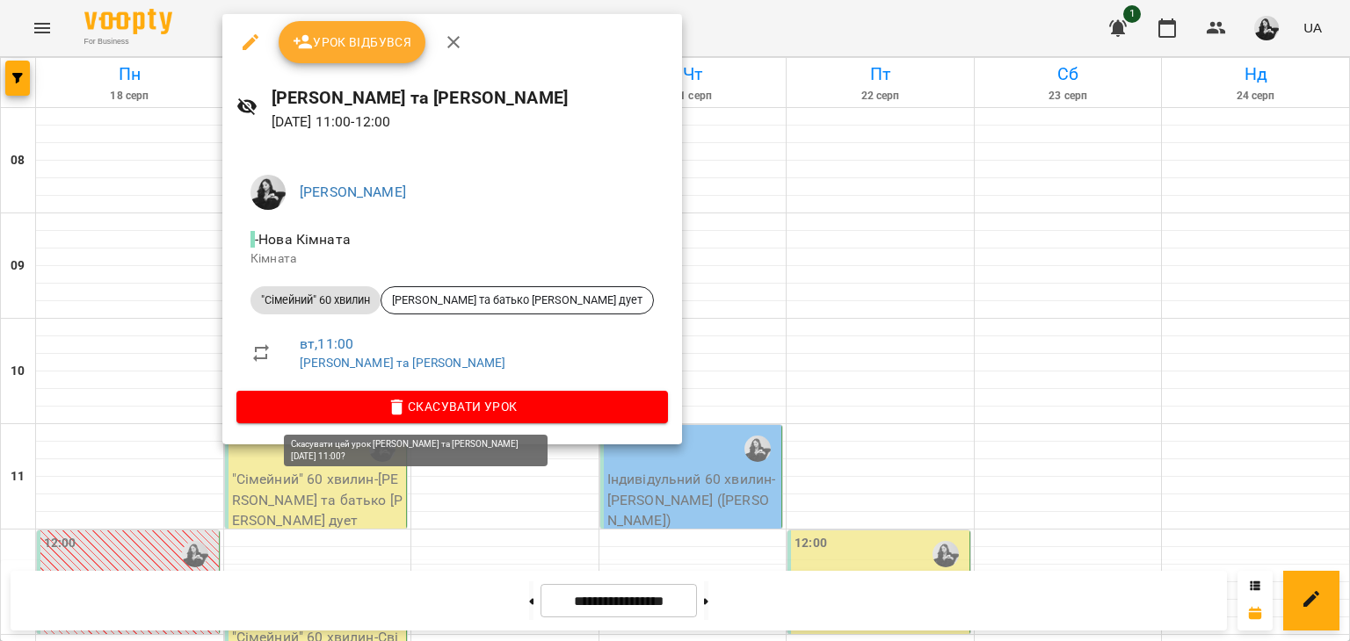
click at [467, 402] on span "Скасувати Урок" at bounding box center [451, 406] width 403 height 21
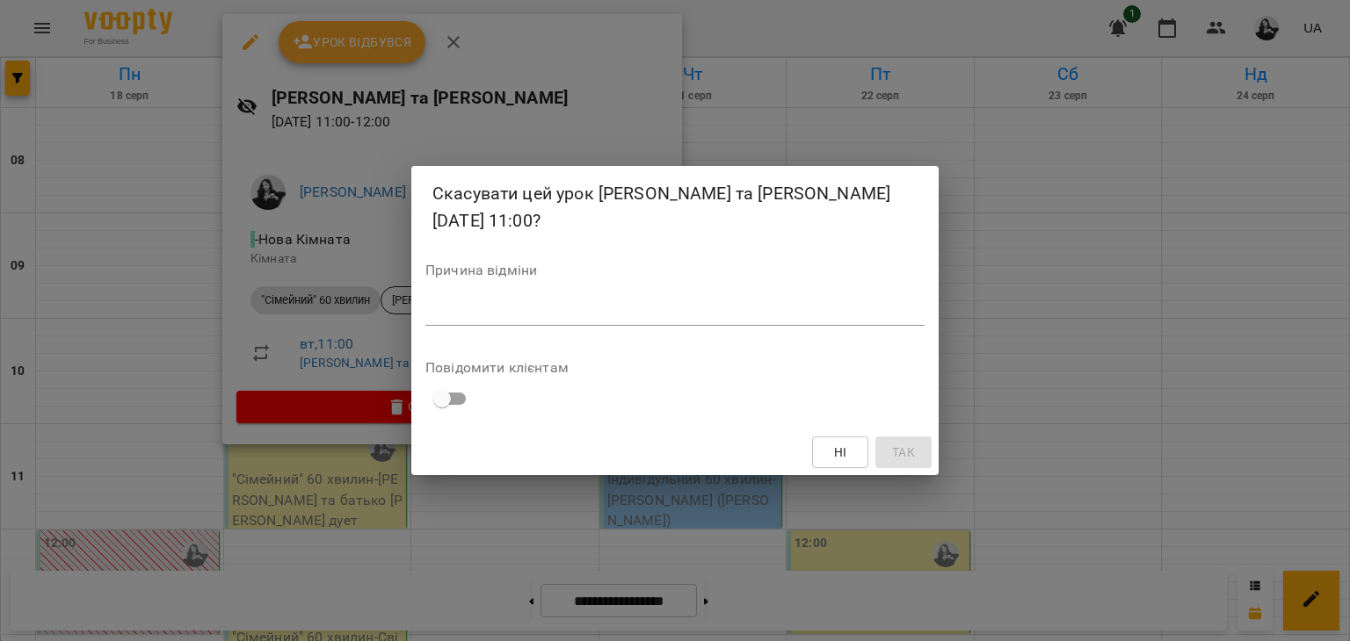
click at [519, 303] on textarea at bounding box center [674, 311] width 499 height 17
type textarea "**********"
click at [927, 454] on button "Так" at bounding box center [903, 453] width 56 height 32
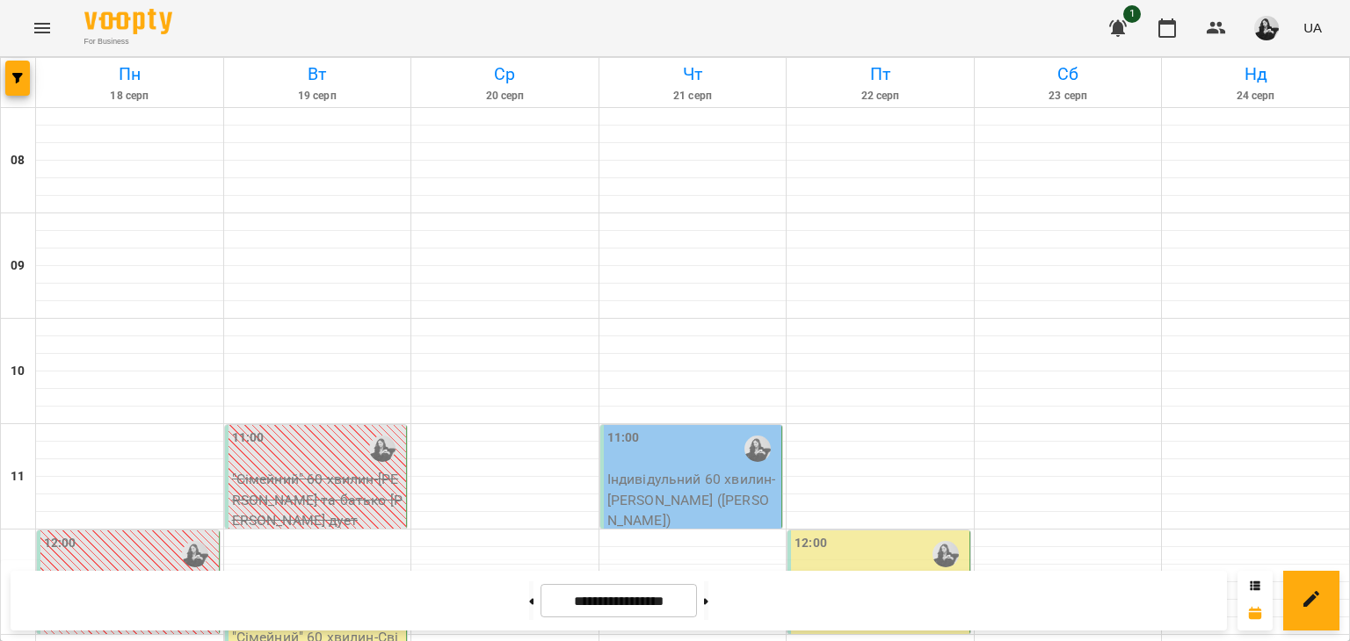
click at [306, 627] on p ""Сімейний" 60 хвилин - [PERSON_NAME] та [PERSON_NAME]" at bounding box center [317, 647] width 171 height 41
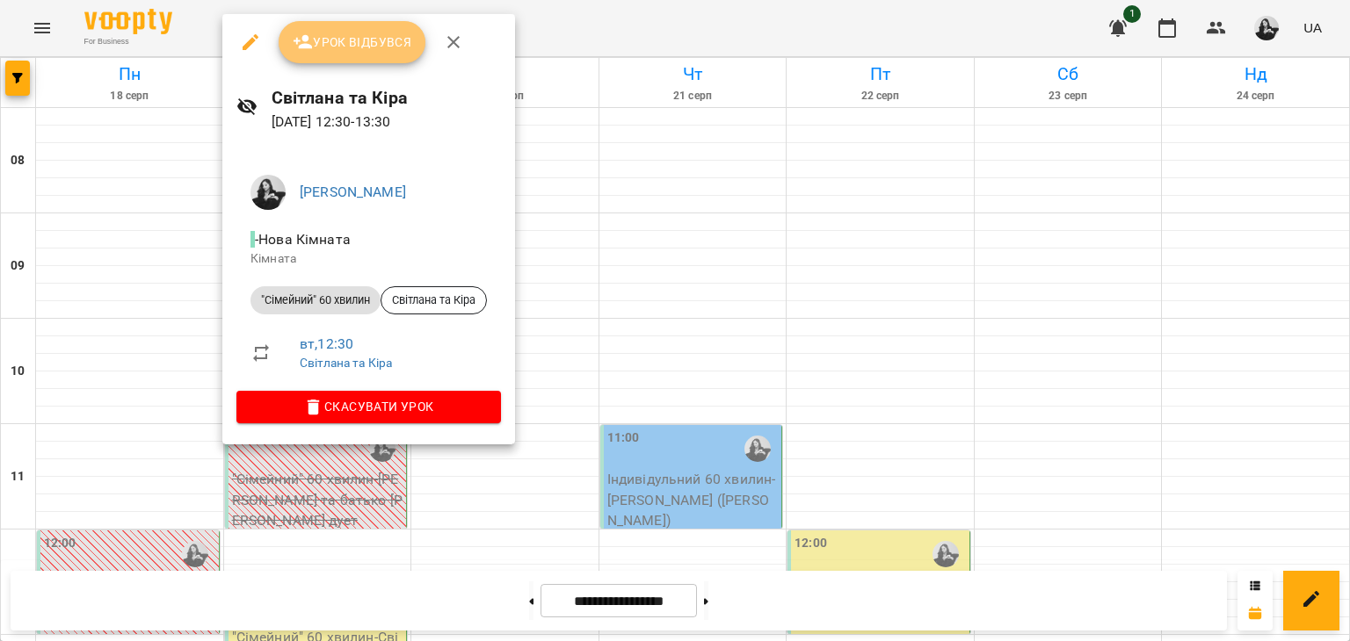
click at [361, 50] on span "Урок відбувся" at bounding box center [352, 42] width 119 height 21
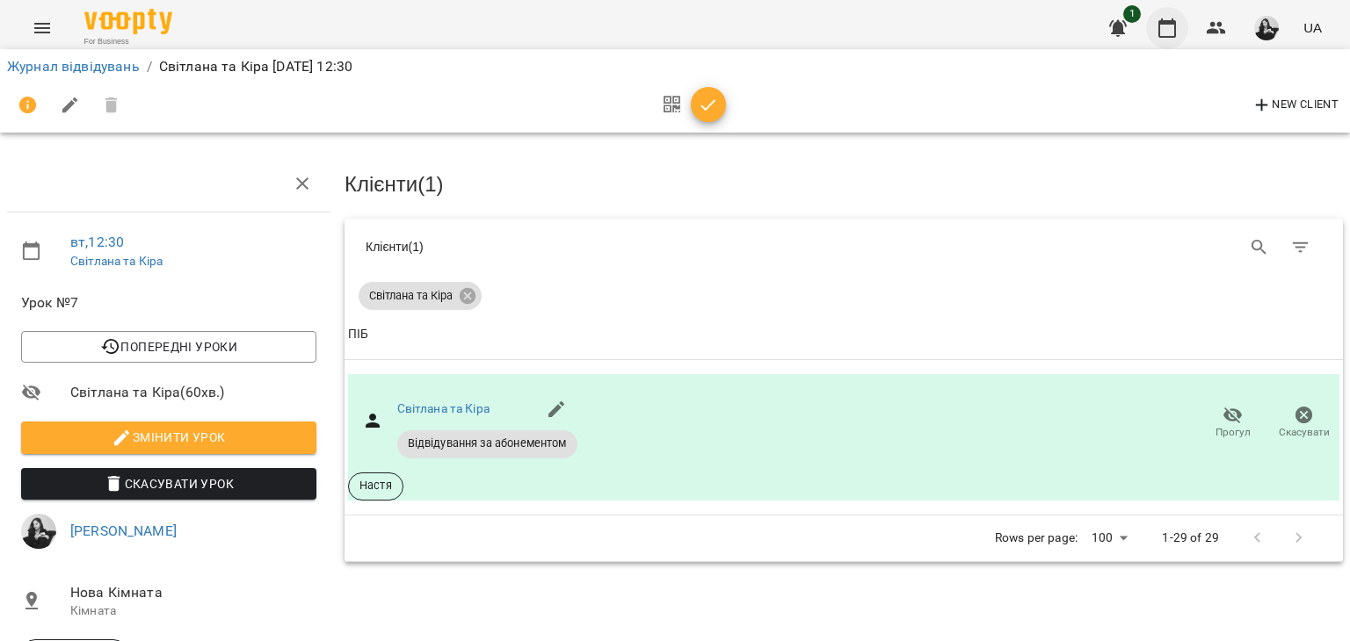
click at [1170, 29] on icon "button" at bounding box center [1166, 28] width 21 height 21
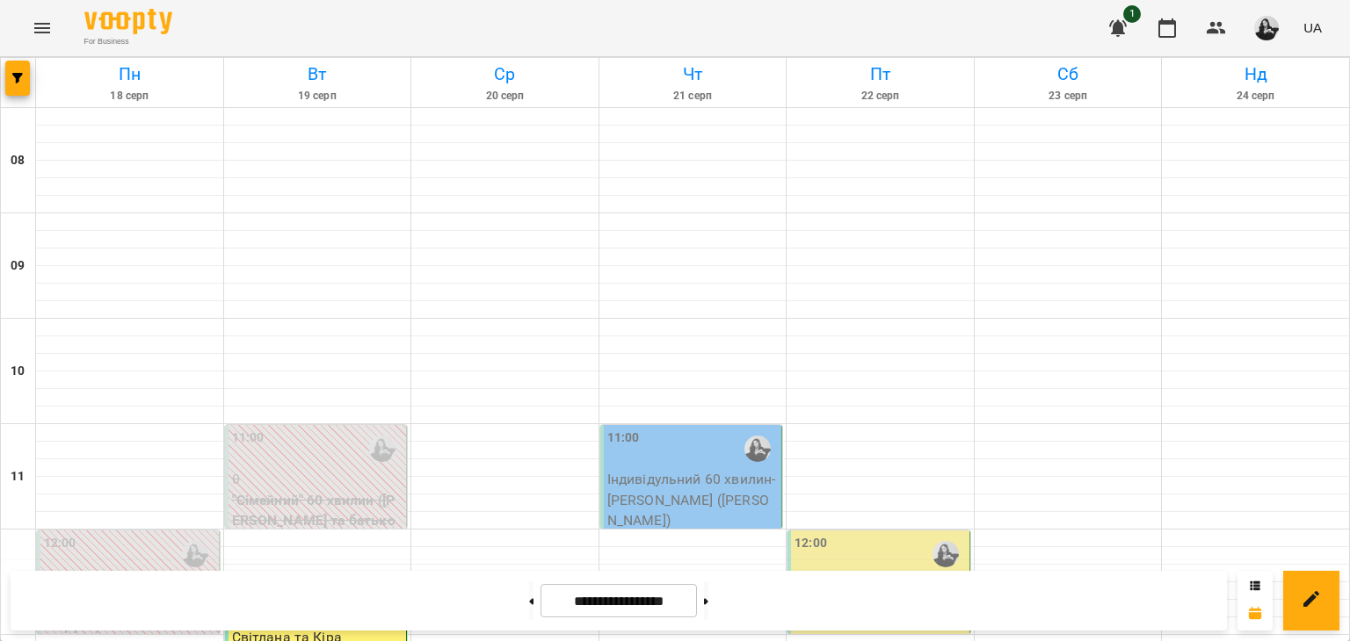
scroll to position [703, 0]
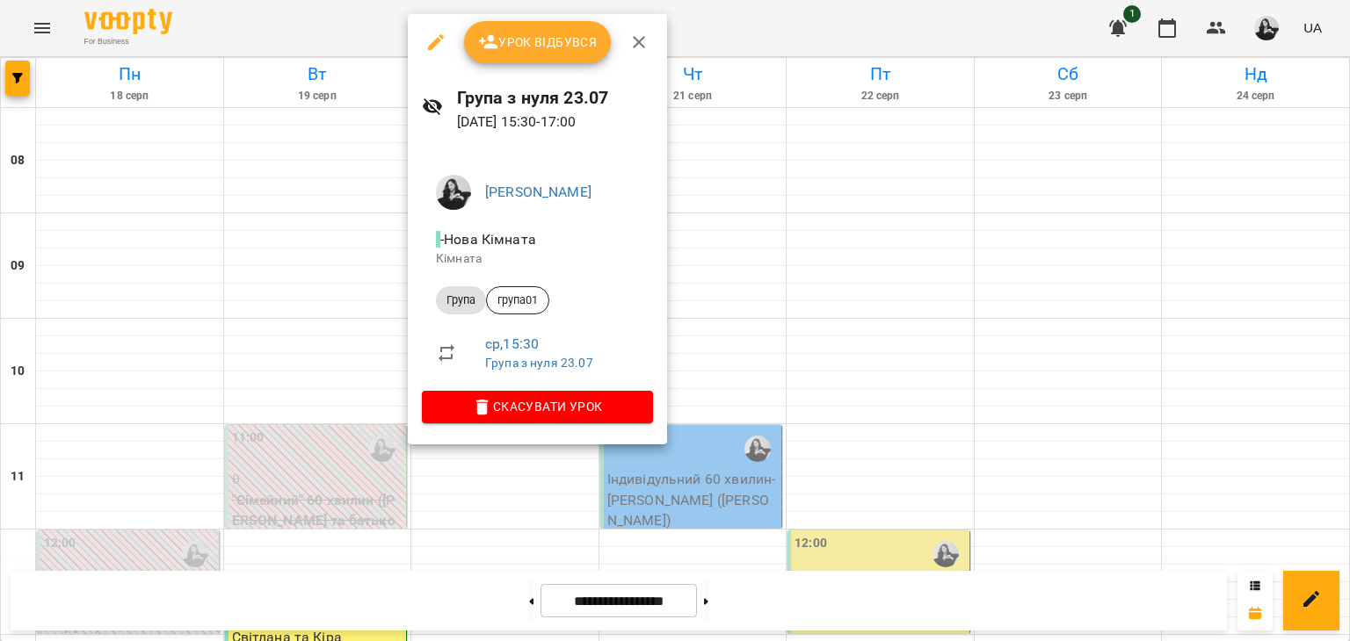
click at [809, 279] on div at bounding box center [675, 320] width 1350 height 641
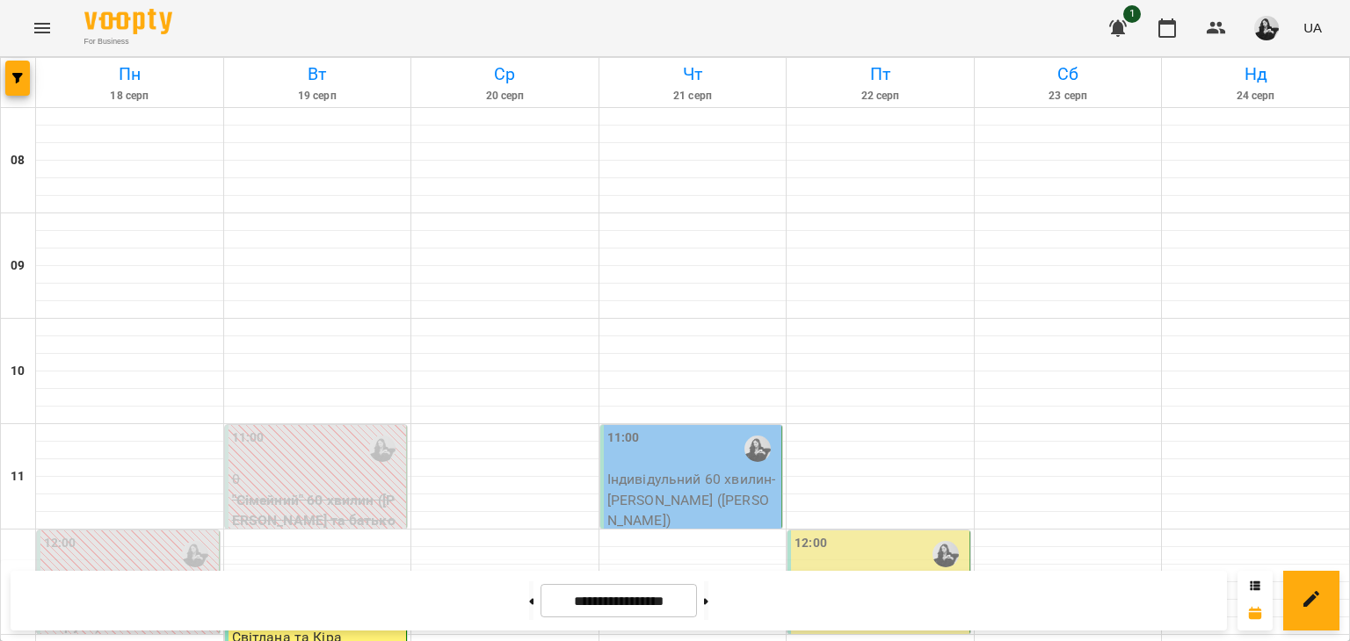
scroll to position [1054, 0]
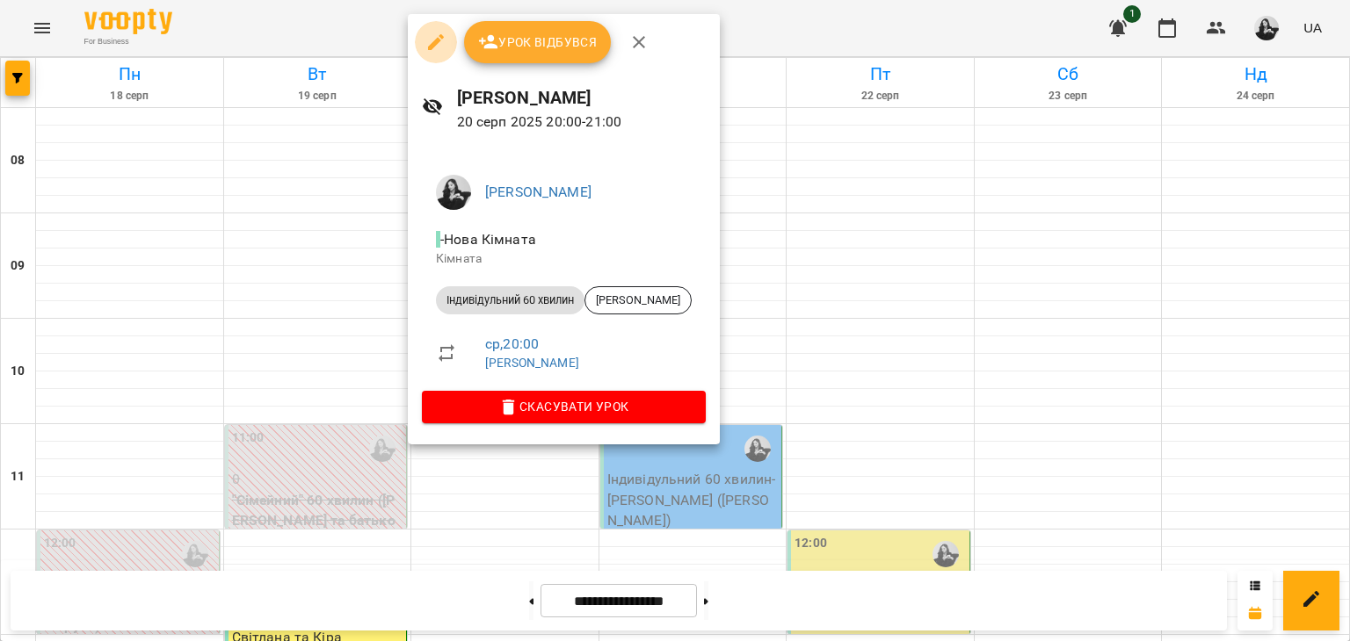
click at [424, 29] on button "button" at bounding box center [436, 42] width 42 height 42
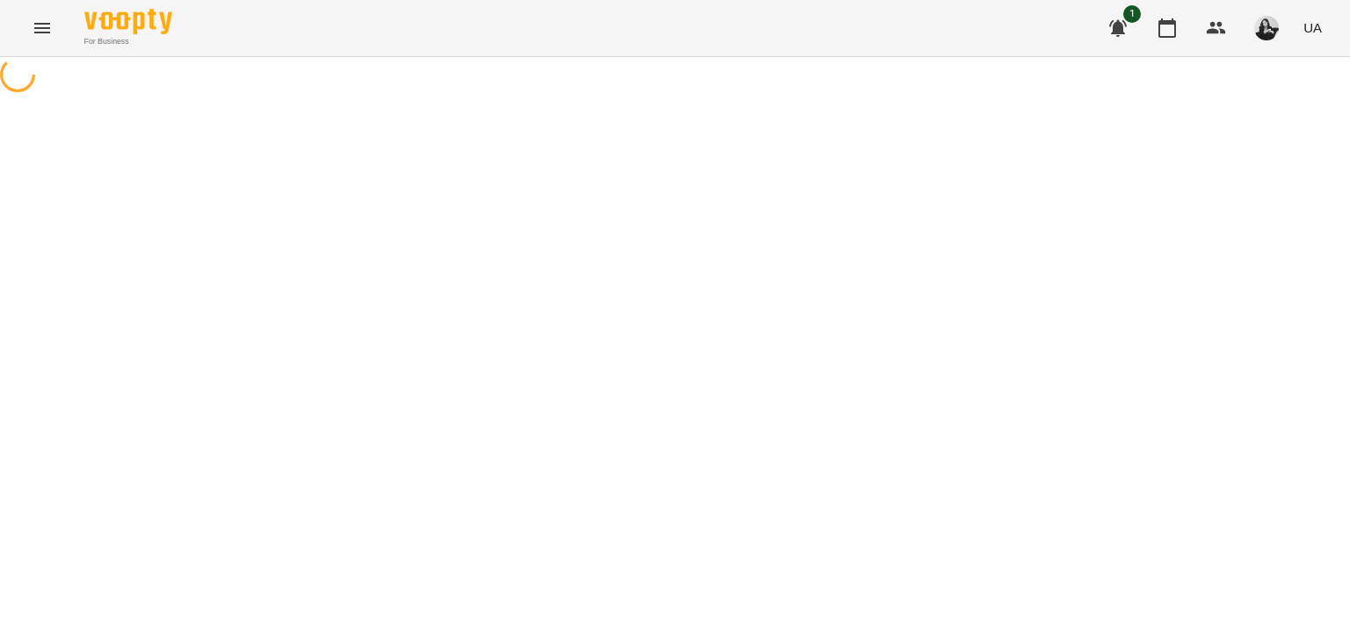
select select "**********"
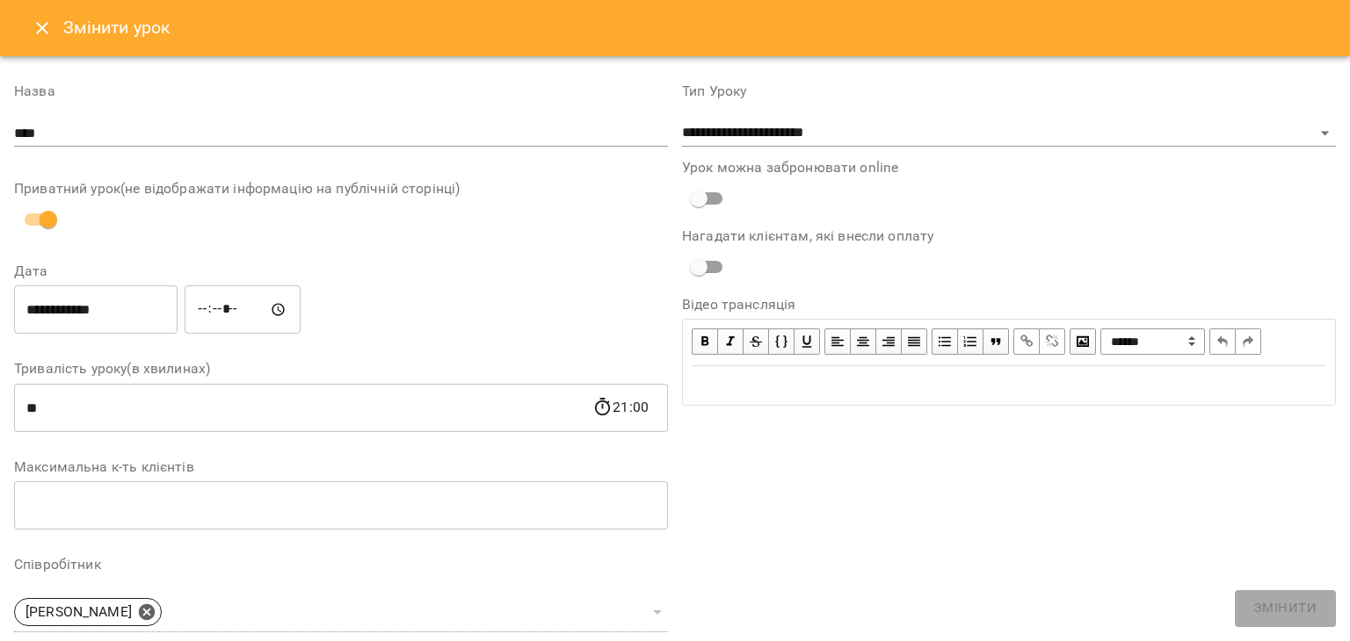
click at [137, 308] on input "**********" at bounding box center [95, 310] width 163 height 49
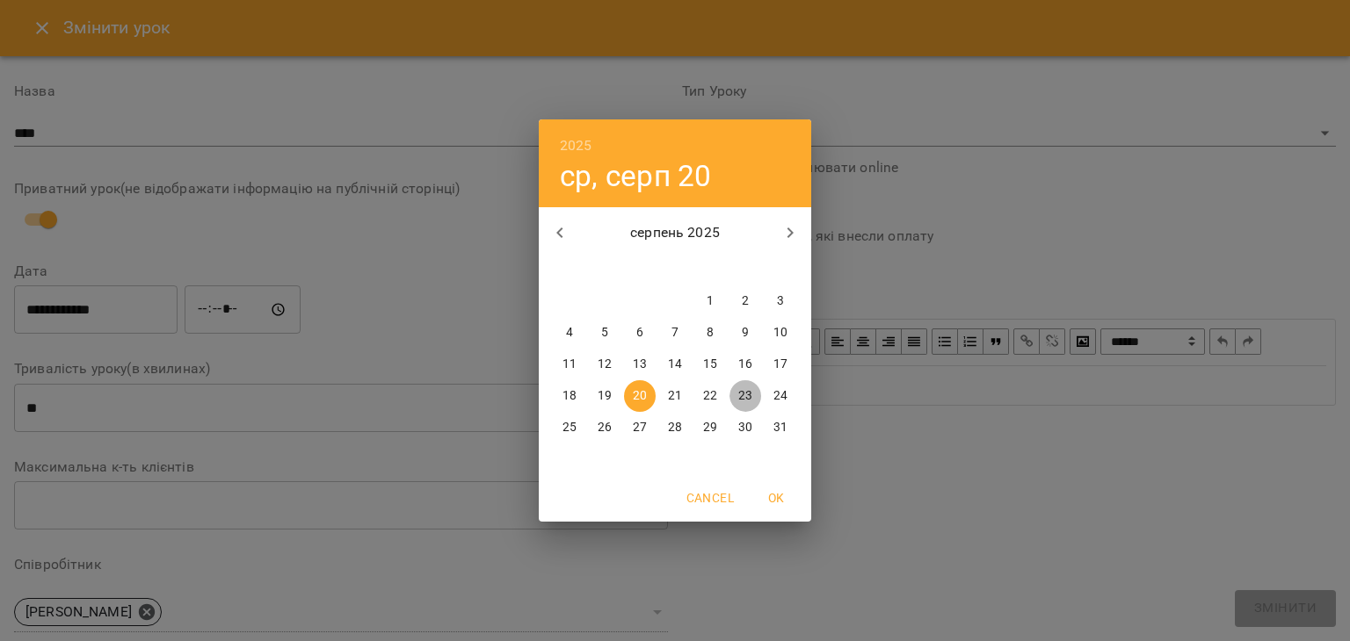
click at [751, 390] on p "23" at bounding box center [745, 396] width 14 height 18
type input "**********"
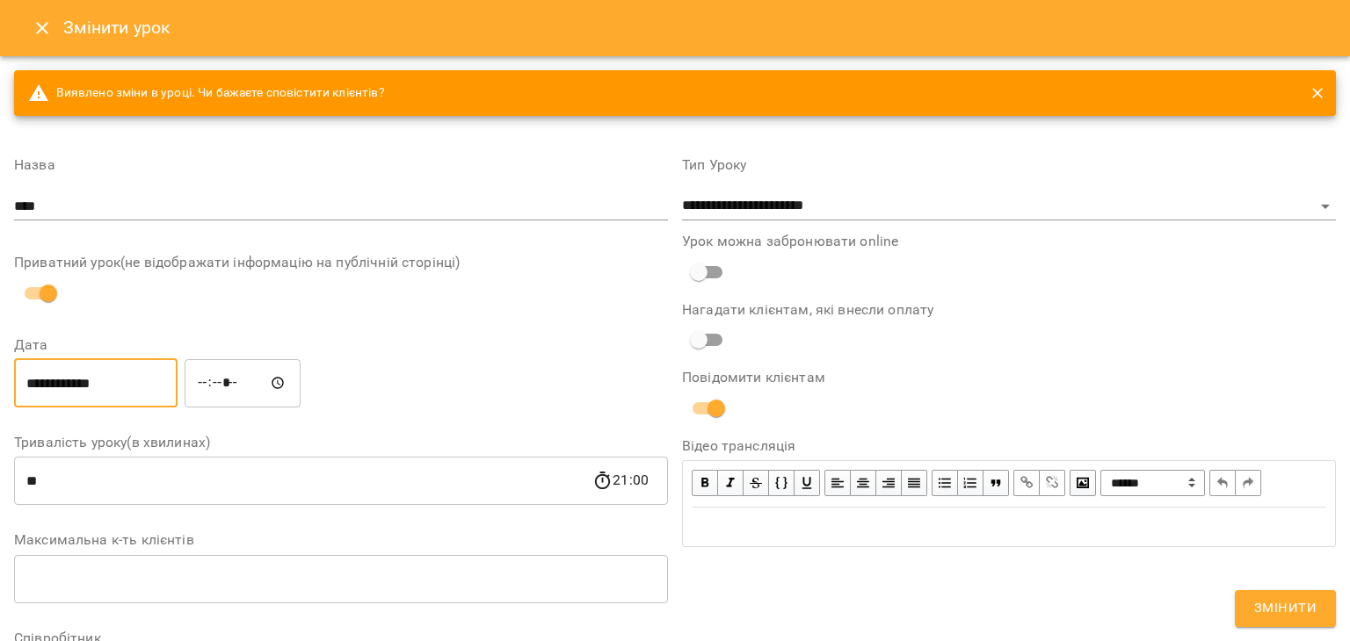
click at [1264, 599] on span "Змінити" at bounding box center [1285, 608] width 62 height 23
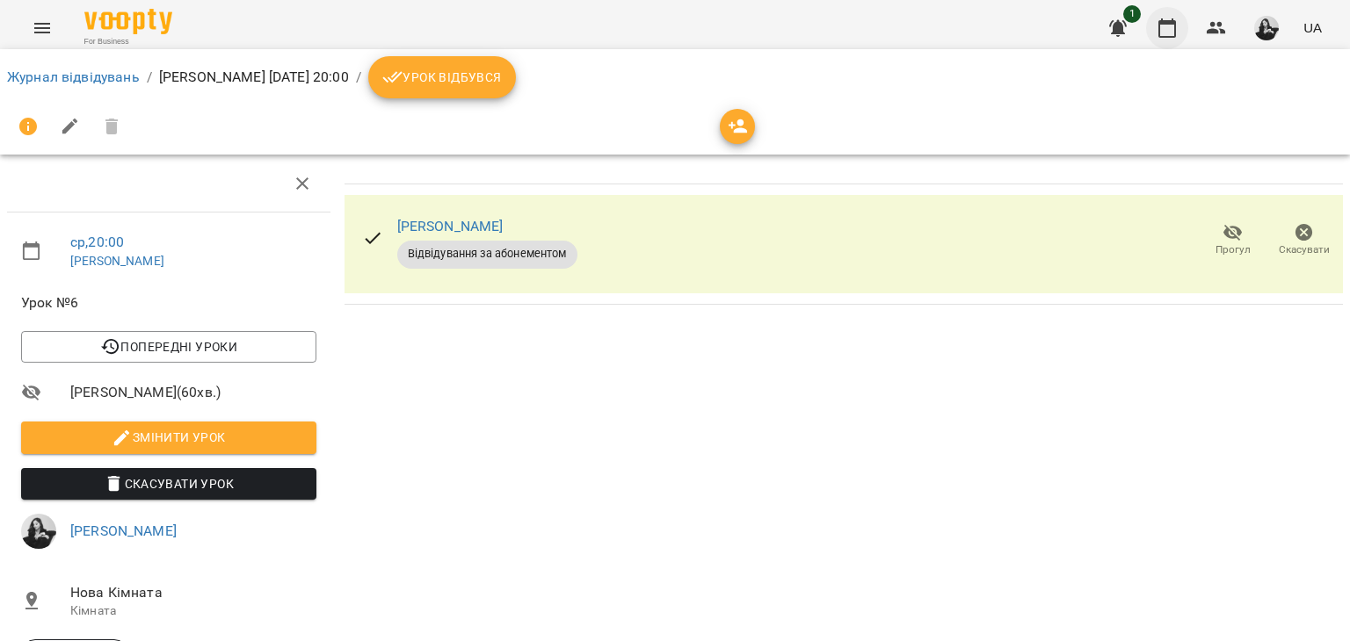
click at [1165, 29] on icon "button" at bounding box center [1166, 28] width 21 height 21
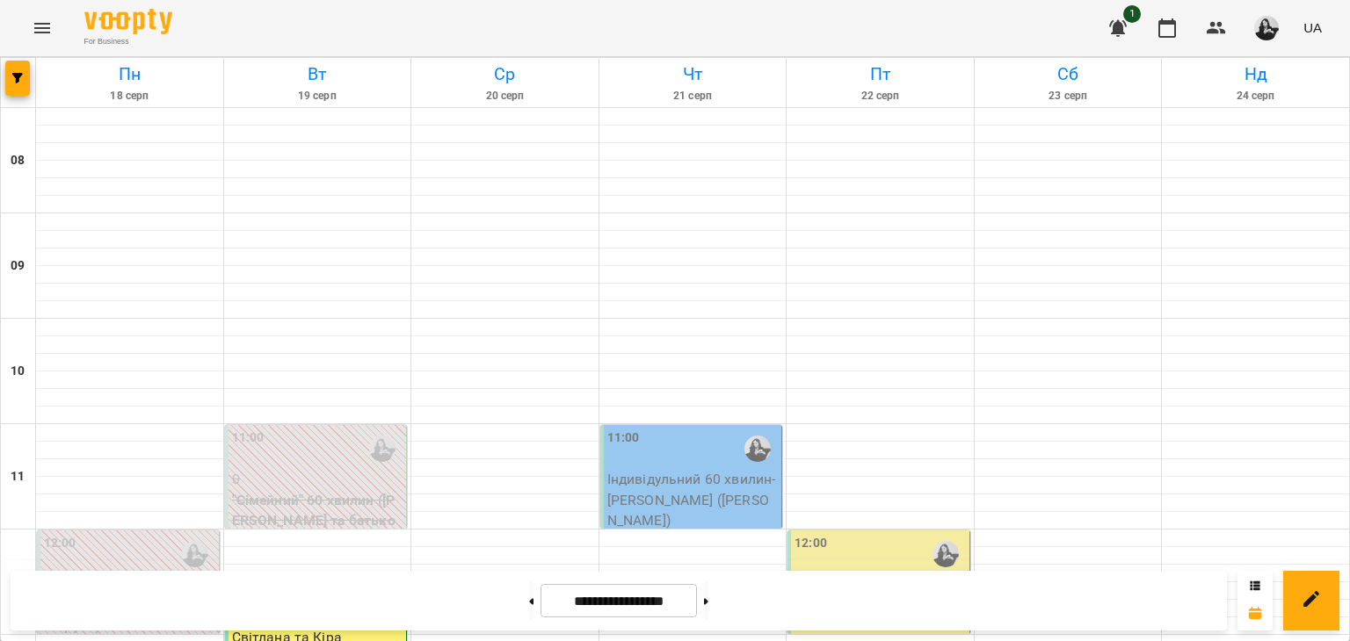
scroll to position [88, 0]
